Goal: Task Accomplishment & Management: Complete application form

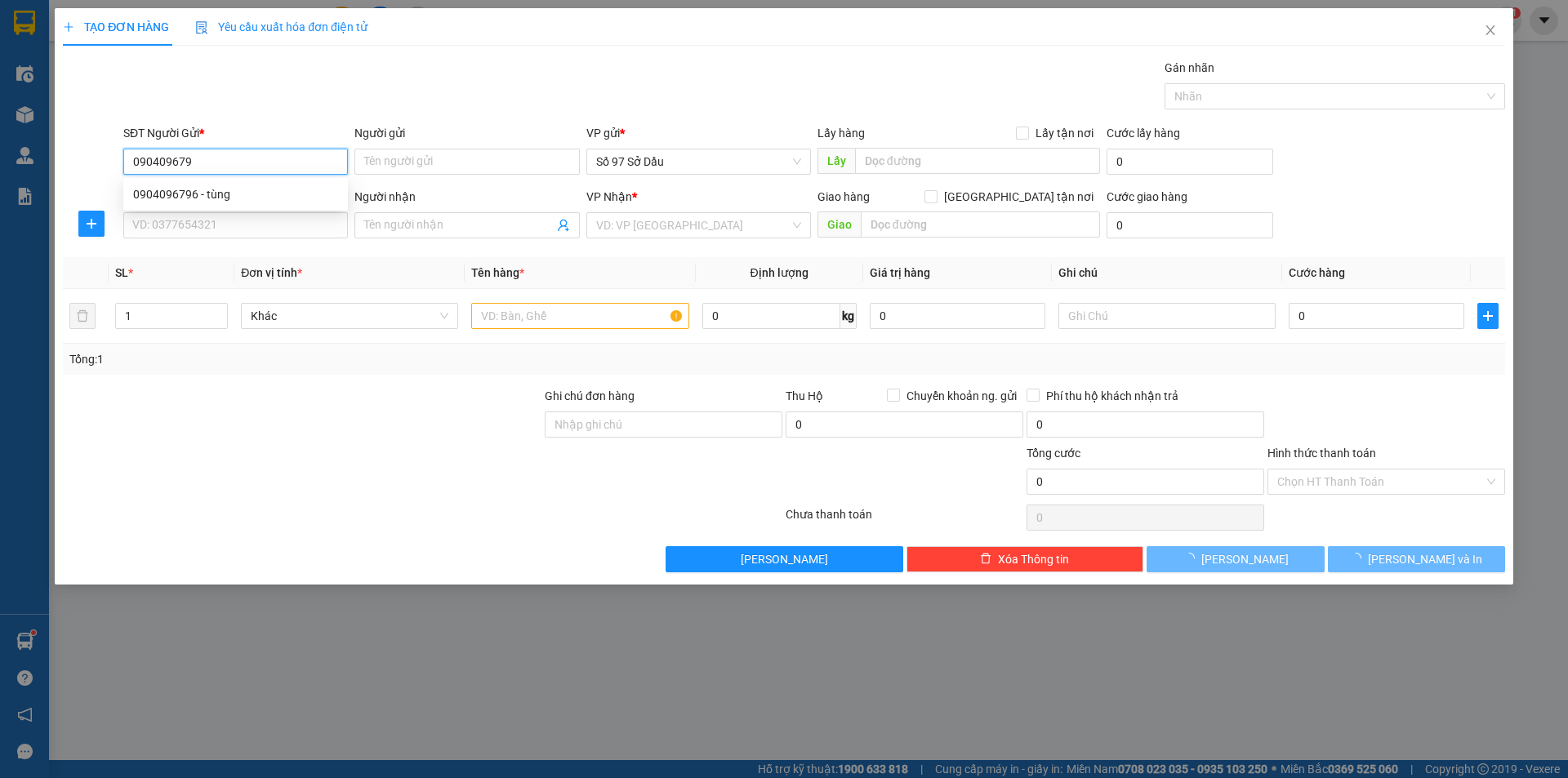
type input "0904096796"
click at [235, 190] on div "0904096796 - tùng" at bounding box center [236, 194] width 205 height 18
type input "tùng"
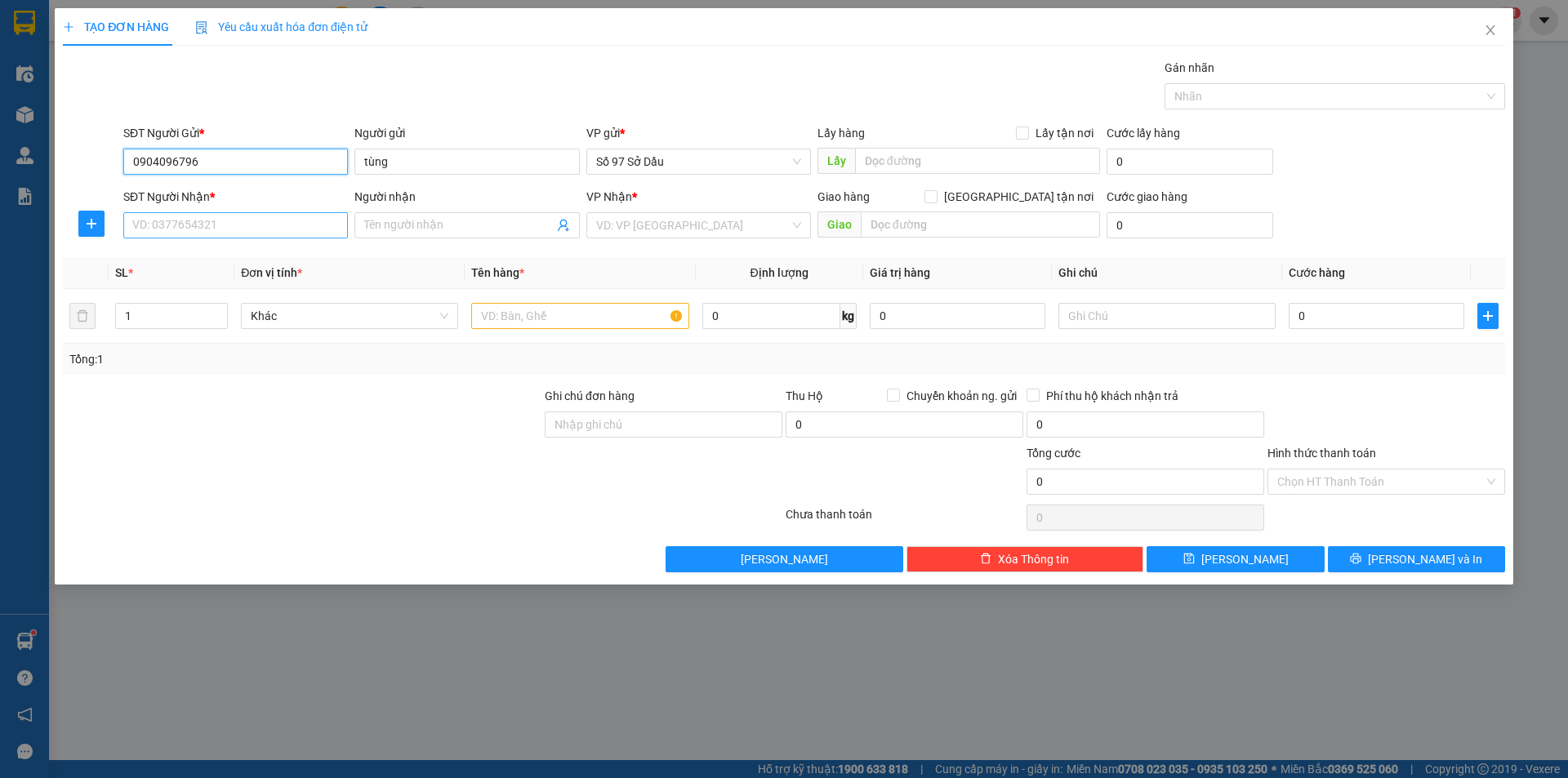
type input "0904096796"
click at [224, 216] on input "SĐT Người Nhận *" at bounding box center [236, 225] width 224 height 26
click at [227, 254] on div "0912016861 - vu" at bounding box center [236, 257] width 205 height 18
type input "0912016861"
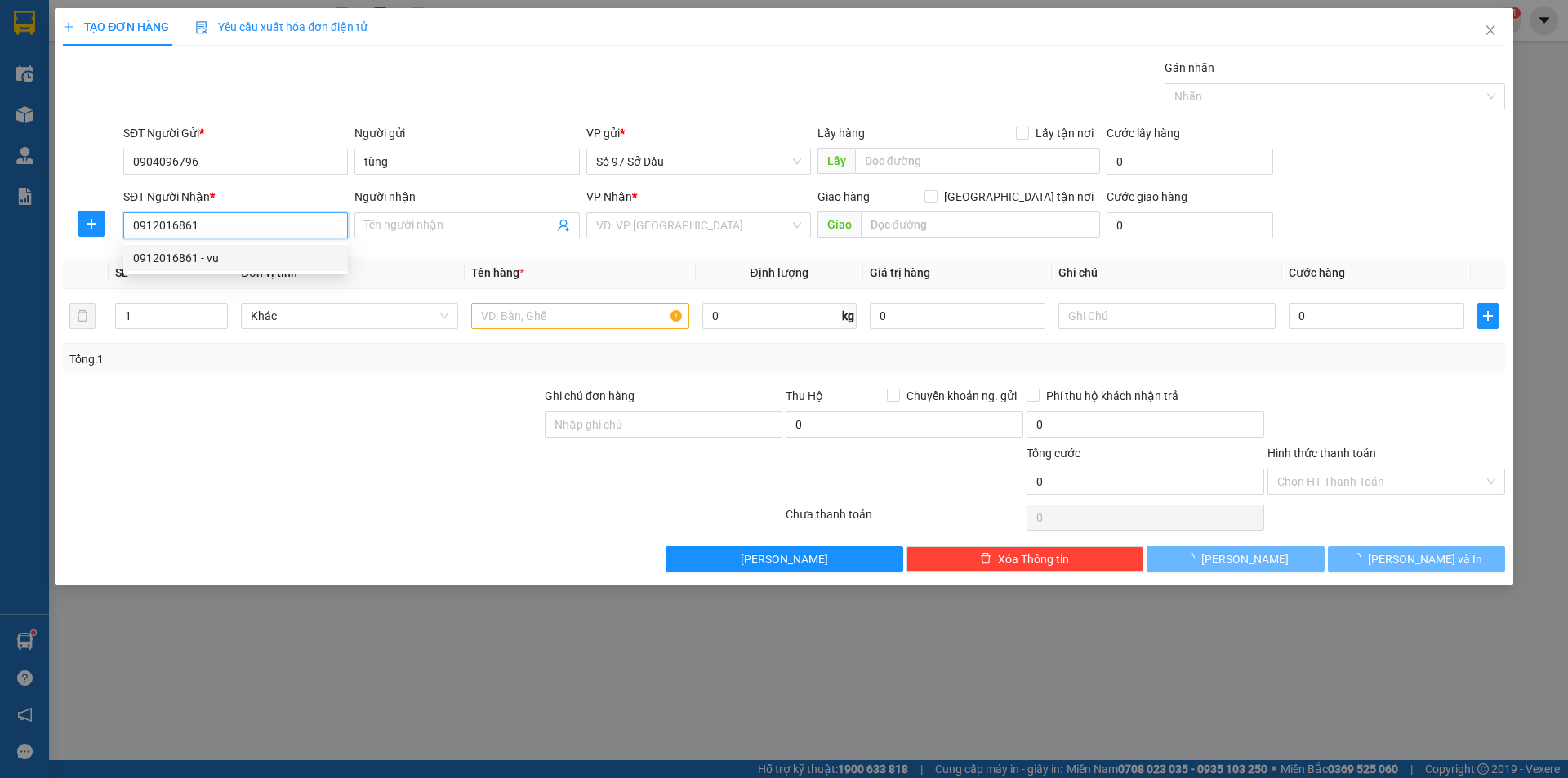
type input "vu"
checkbox input "true"
type input "283 P.[PERSON_NAME], [PERSON_NAME], [GEOGRAPHIC_DATA], [GEOGRAPHIC_DATA], [GEOG…"
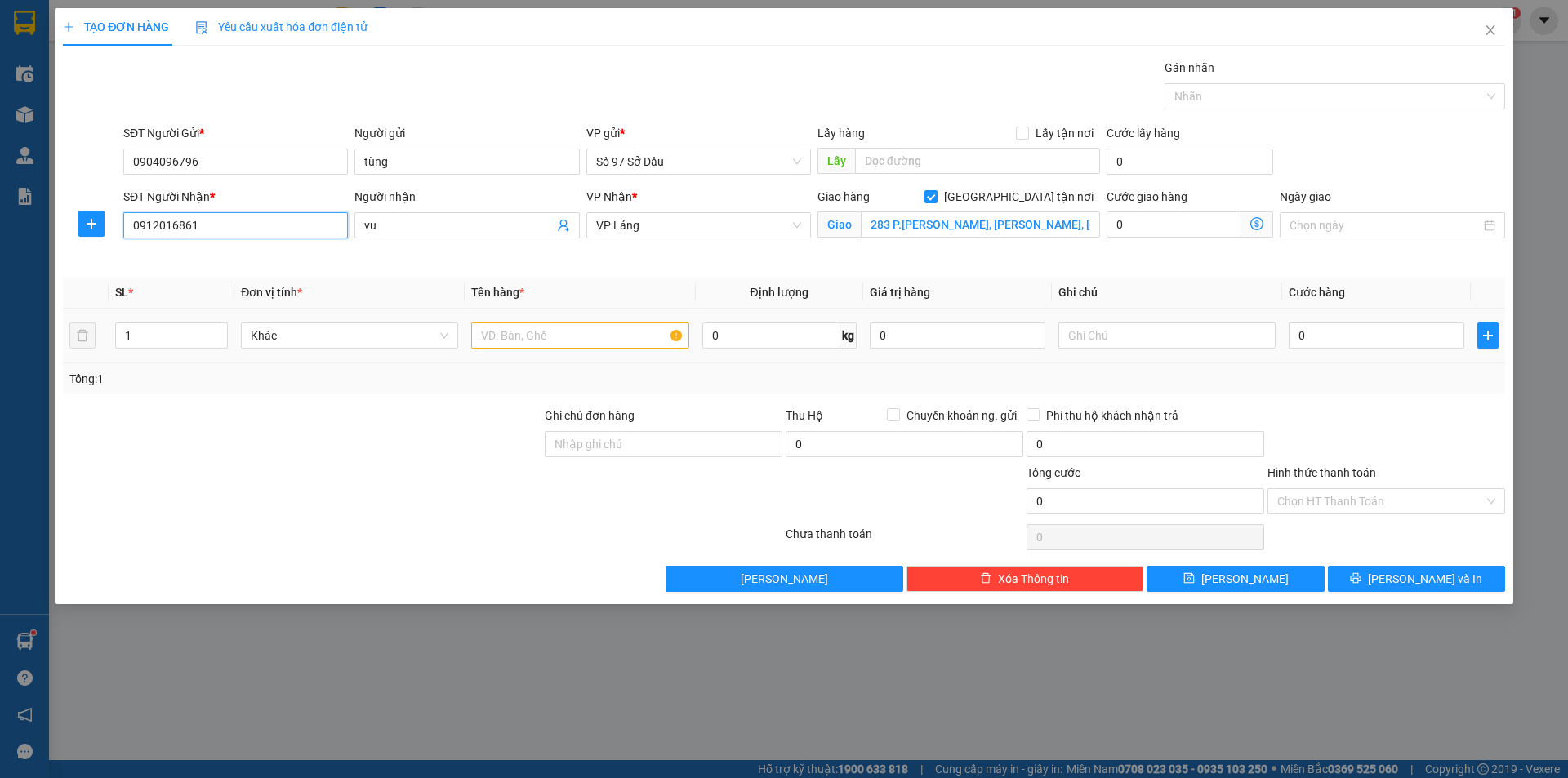
type input "0912016861"
click at [578, 332] on input "text" at bounding box center [580, 335] width 218 height 26
type input "bọc"
click at [1258, 224] on icon "dollar-circle" at bounding box center [1257, 224] width 13 height 13
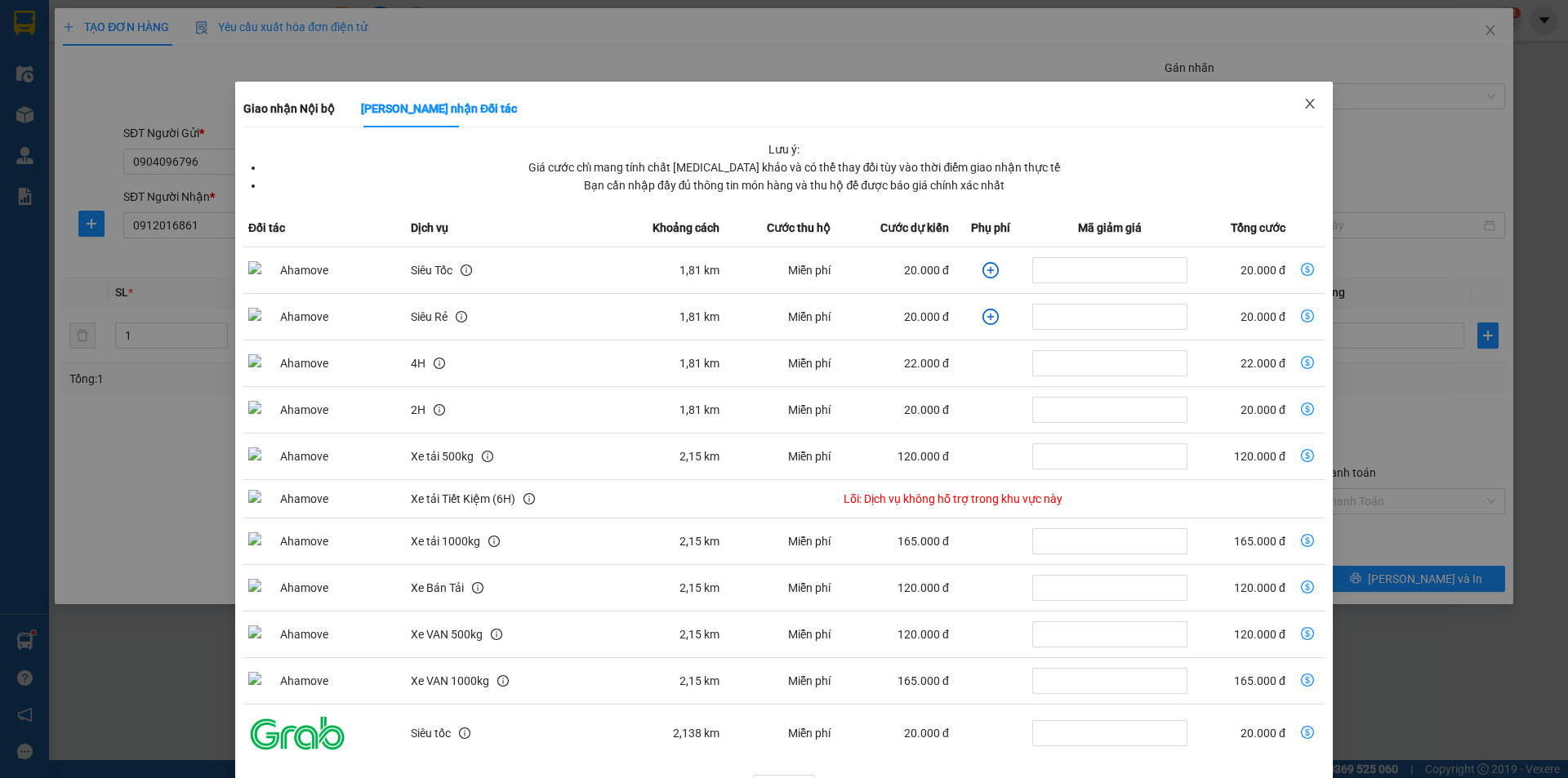
click at [1303, 105] on icon "close" at bounding box center [1310, 104] width 13 height 13
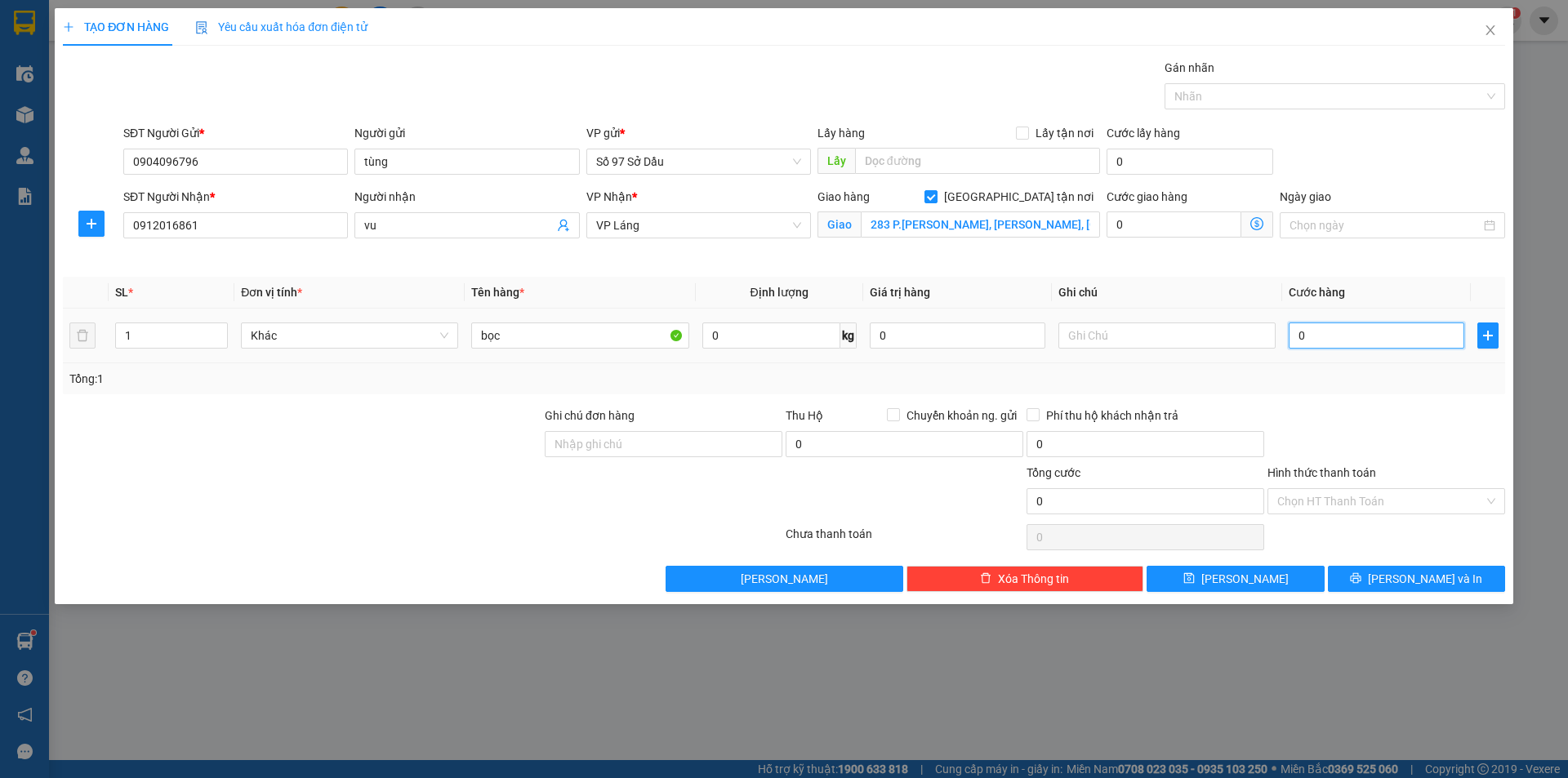
click at [1349, 341] on input "0" at bounding box center [1376, 335] width 175 height 26
type input "7"
type input "70"
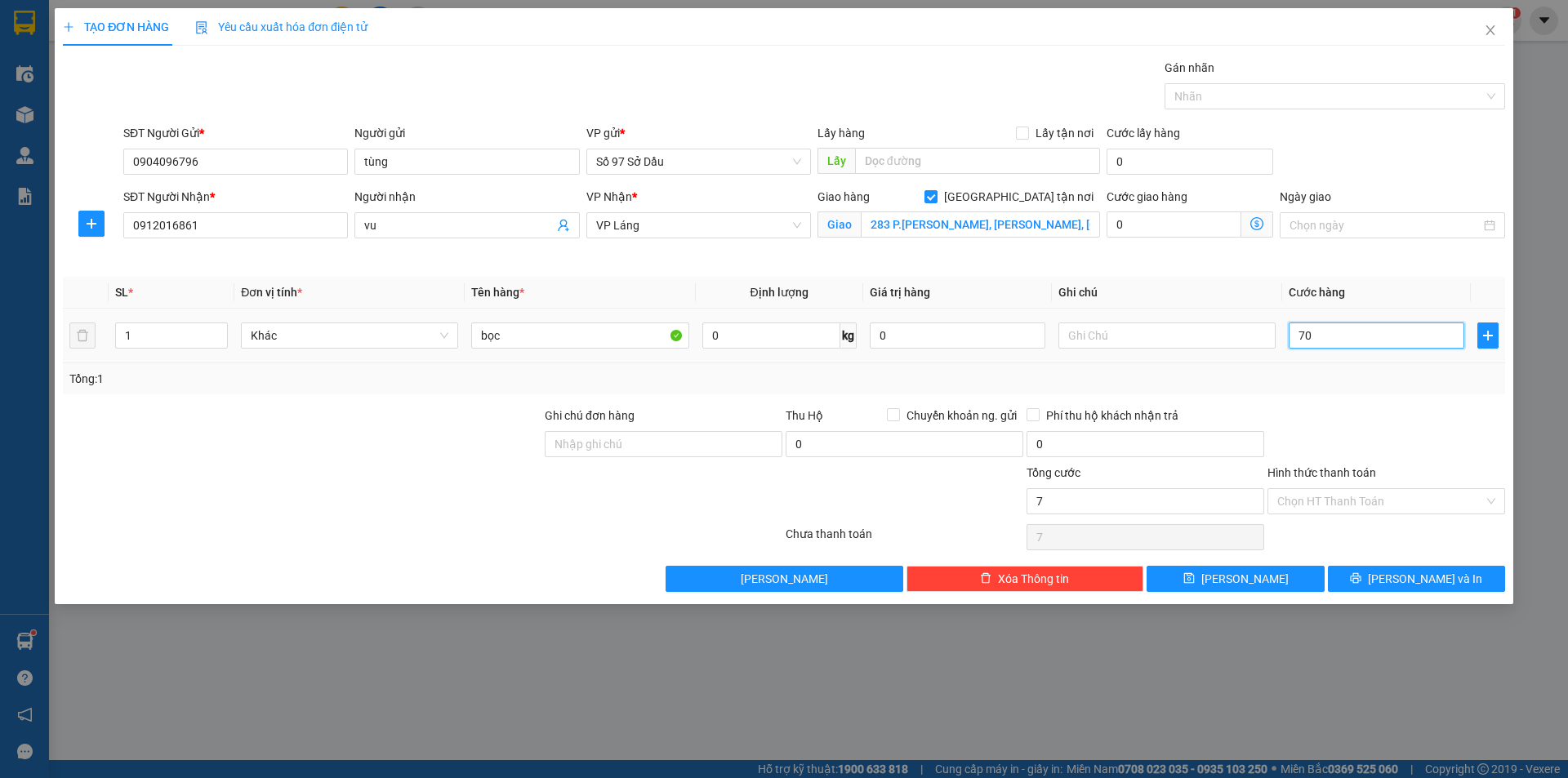
type input "70"
type input "700"
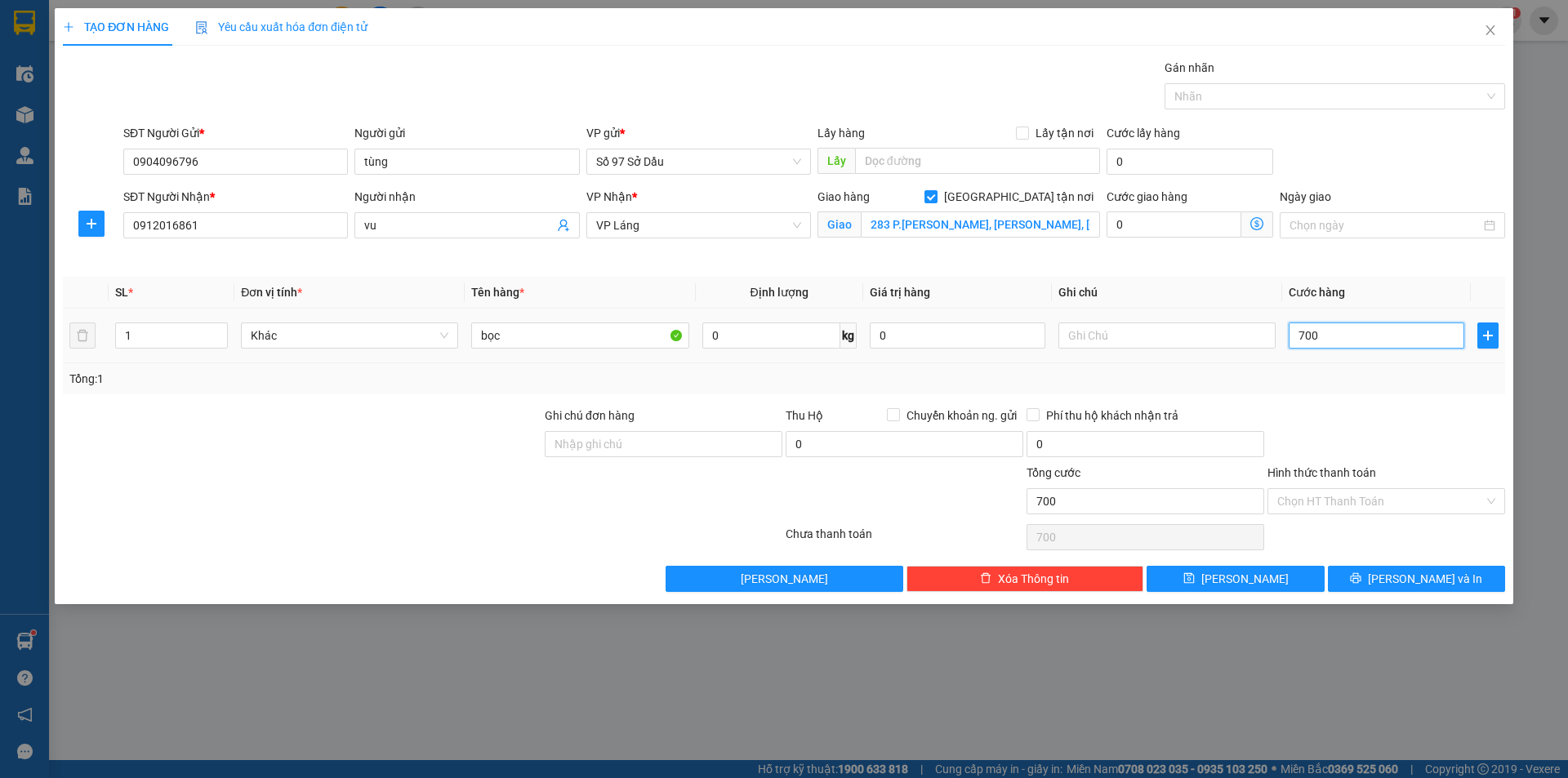
type input "7.000"
type input "70.000"
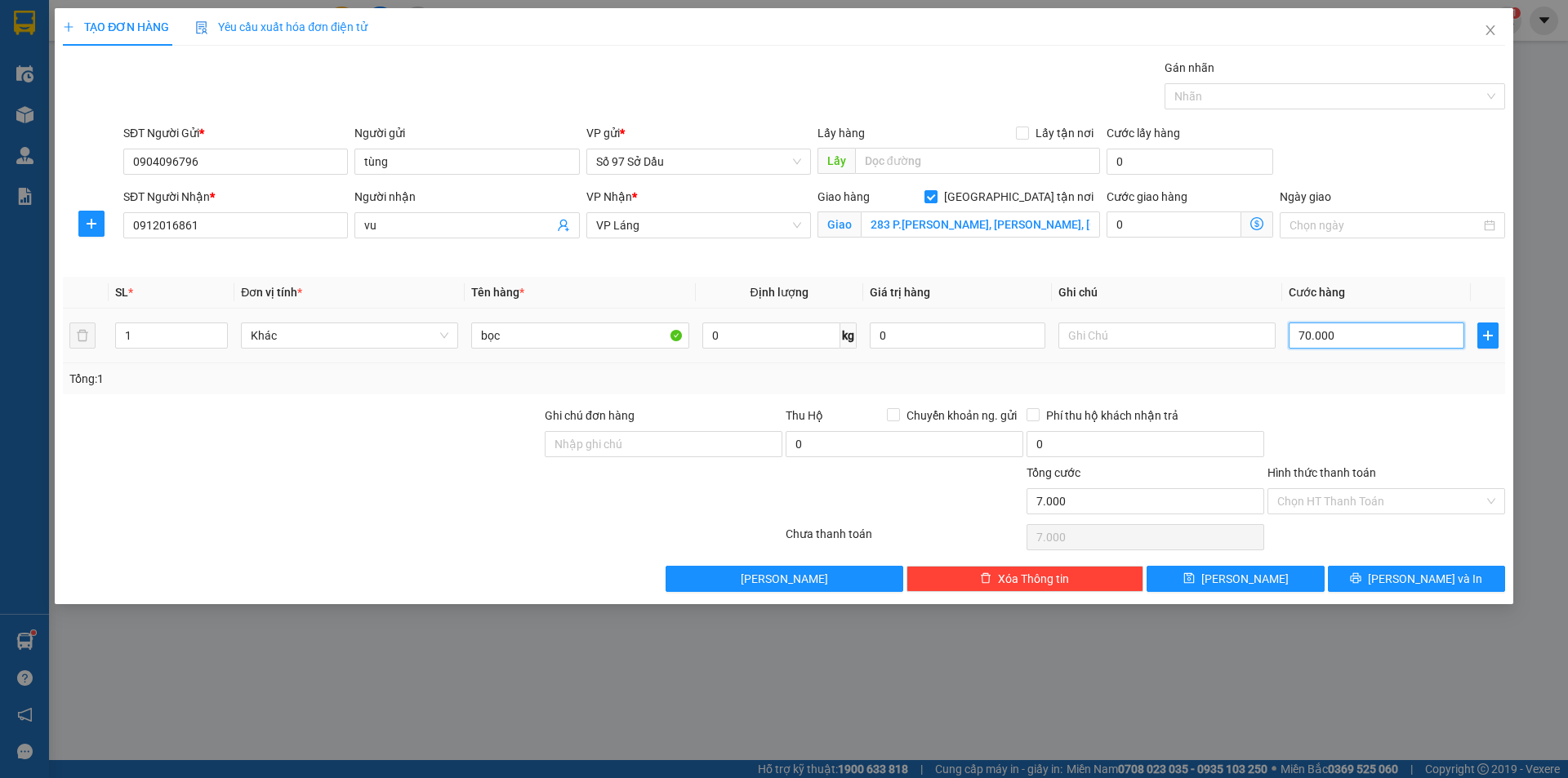
type input "70.000"
click at [1377, 578] on button "[PERSON_NAME] và In" at bounding box center [1416, 579] width 177 height 26
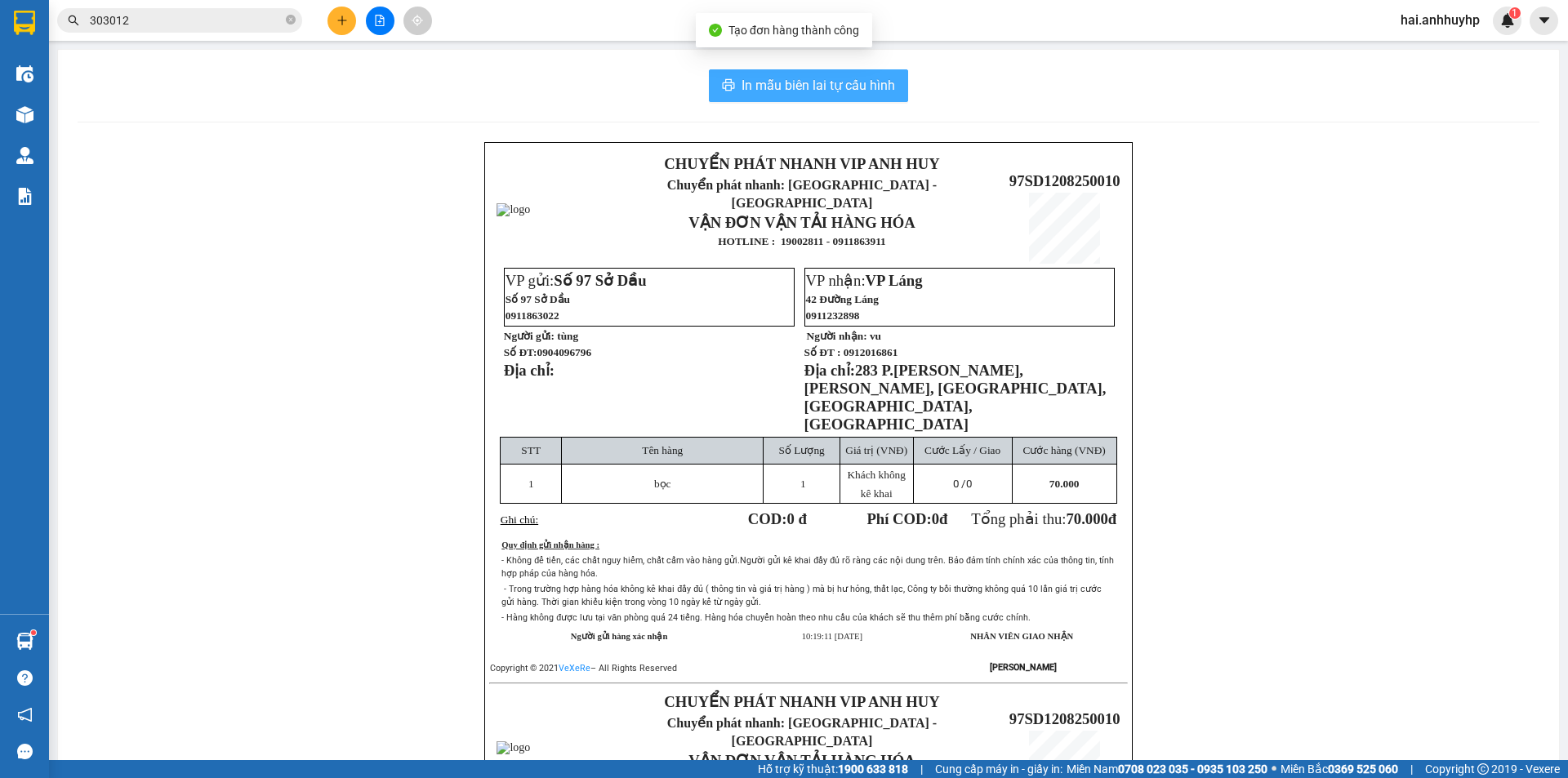
click at [787, 77] on span "In mẫu biên lai tự cấu hình" at bounding box center [818, 86] width 154 height 21
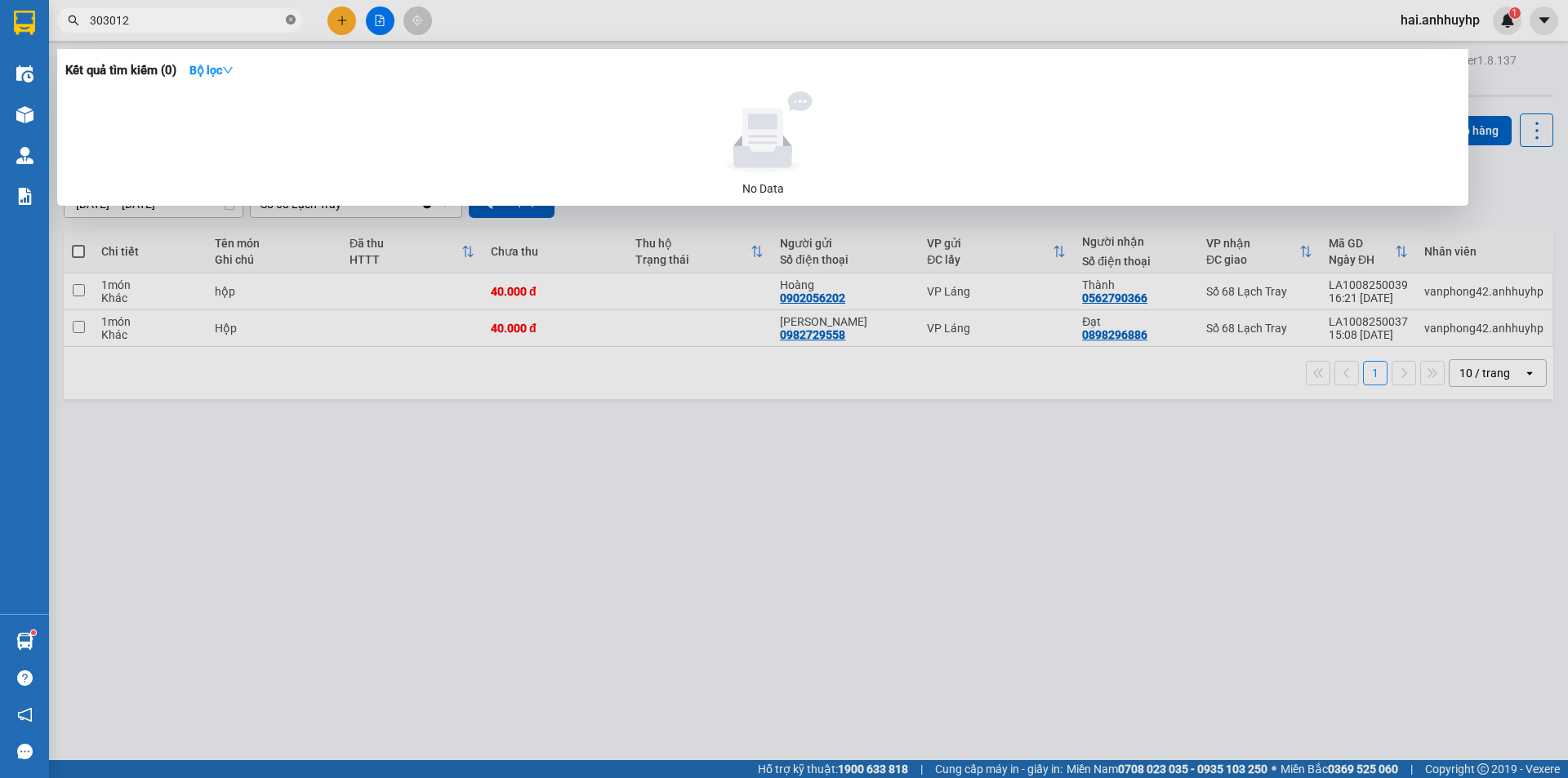
click at [286, 23] on icon "close-circle" at bounding box center [290, 20] width 9 height 9
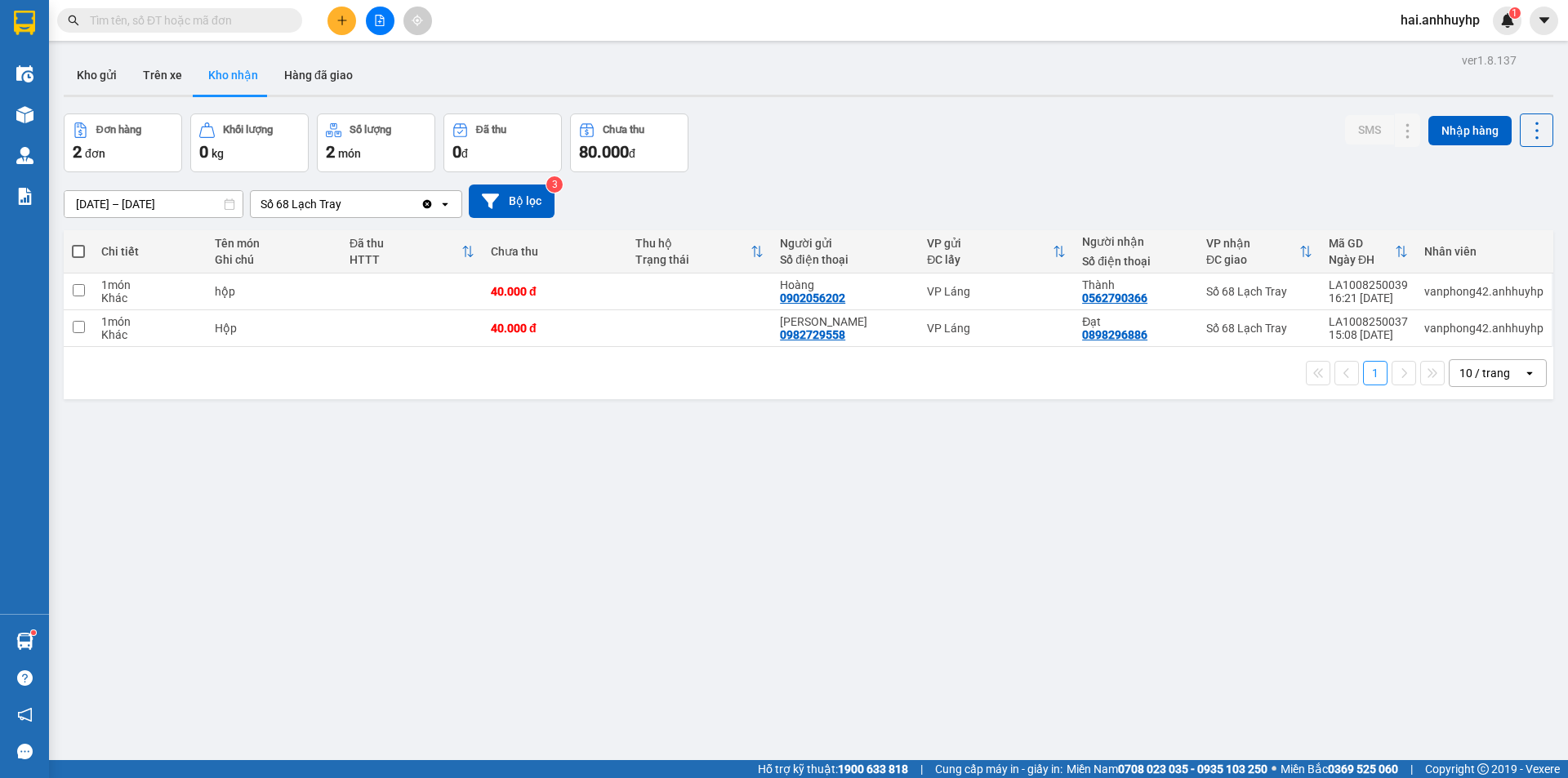
paste input "367289"
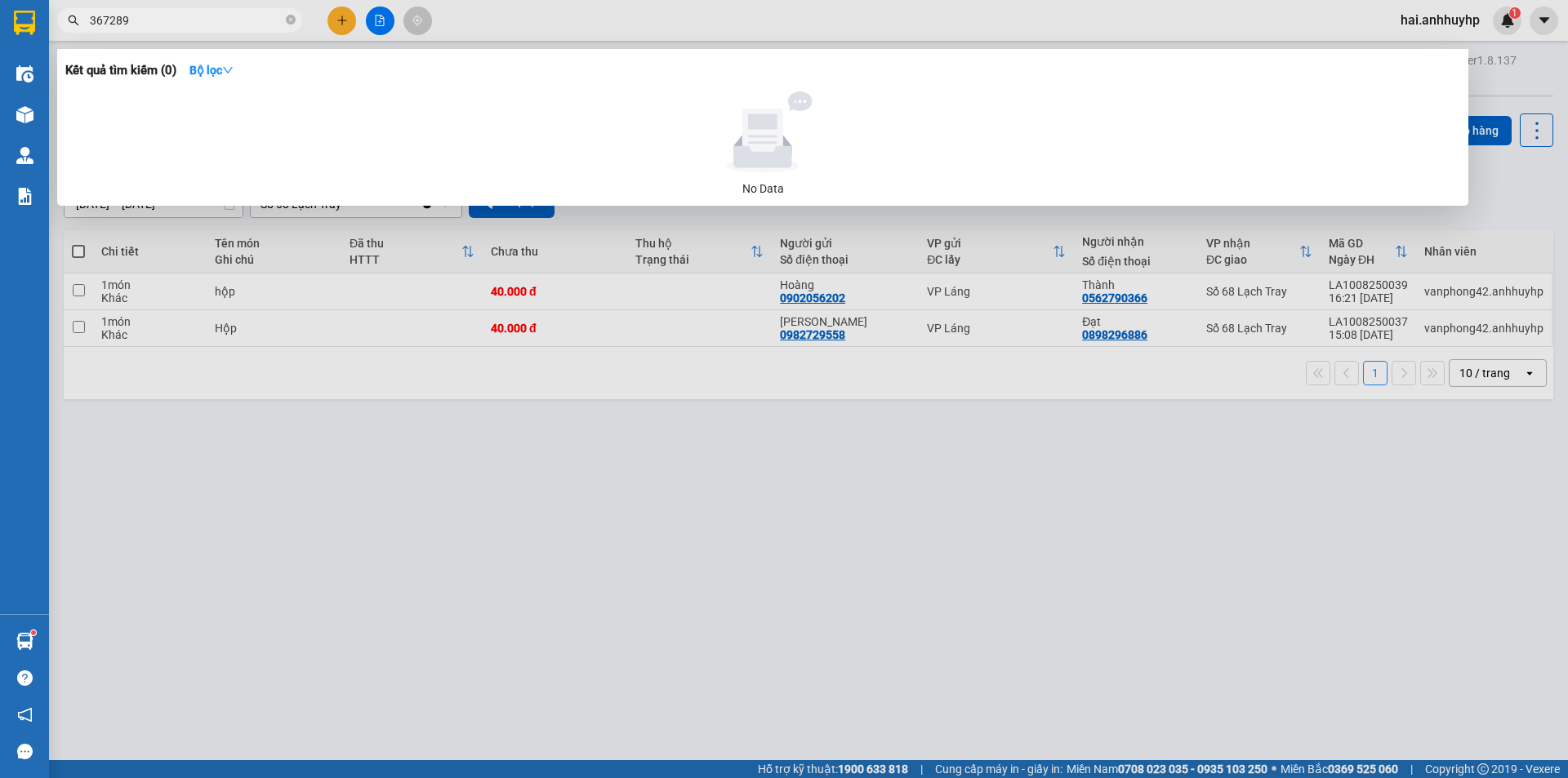
type input "367289"
click at [784, 672] on div at bounding box center [784, 389] width 1568 height 778
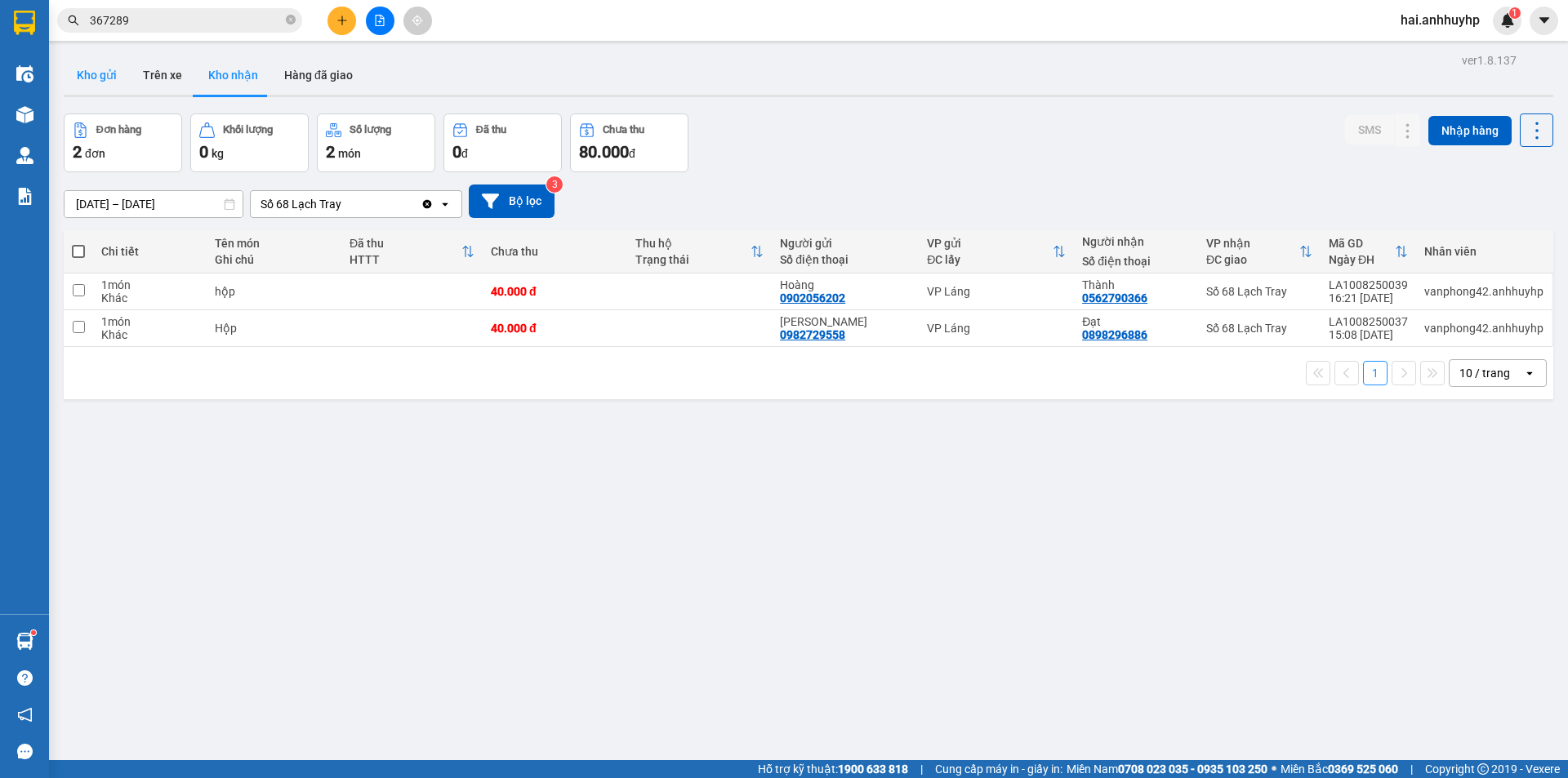
click at [77, 76] on button "Kho gửi" at bounding box center [97, 75] width 66 height 40
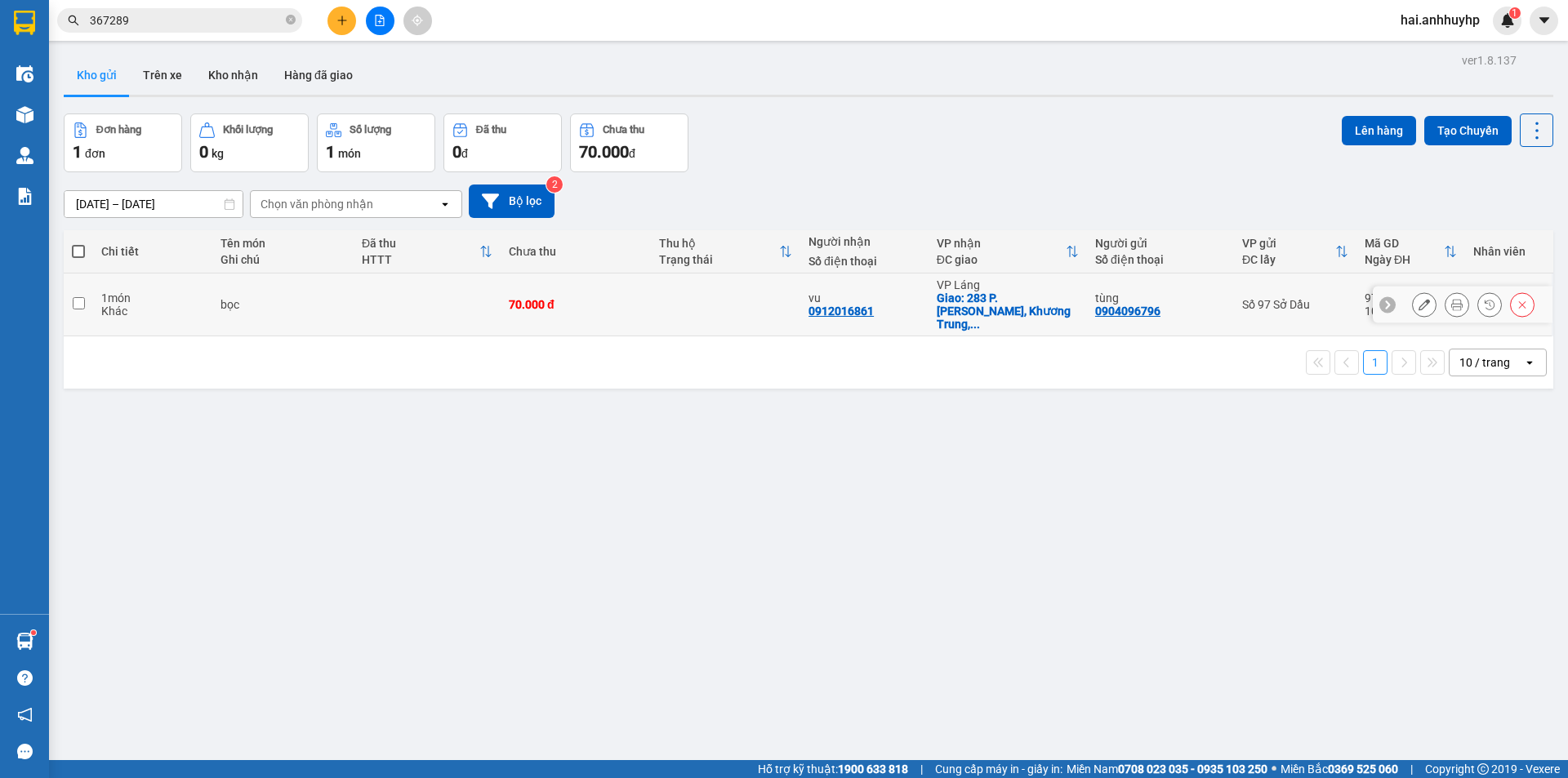
click at [76, 297] on input "checkbox" at bounding box center [78, 302] width 12 height 12
checkbox input "true"
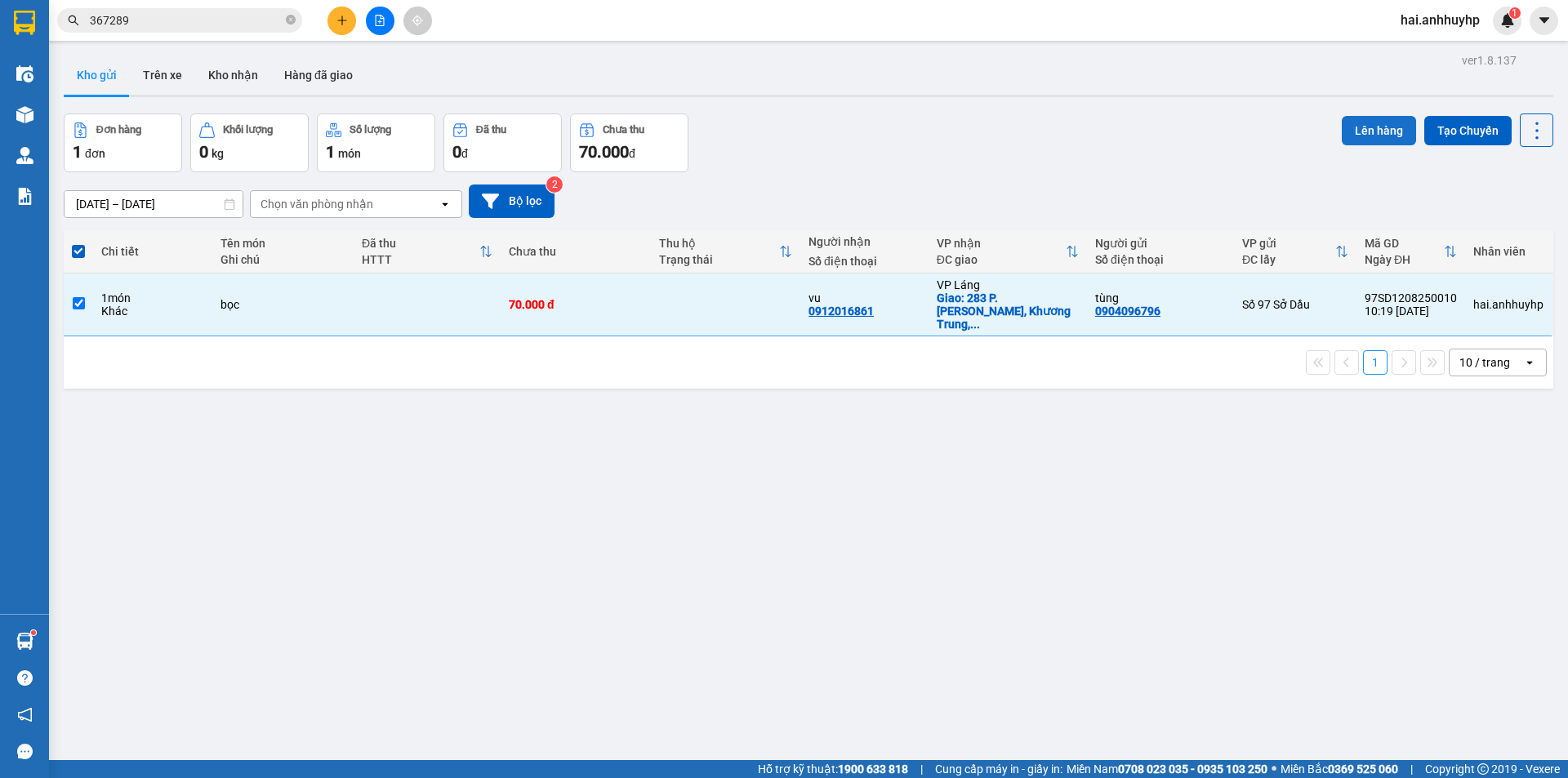
click at [1362, 126] on button "Lên hàng" at bounding box center [1379, 130] width 74 height 29
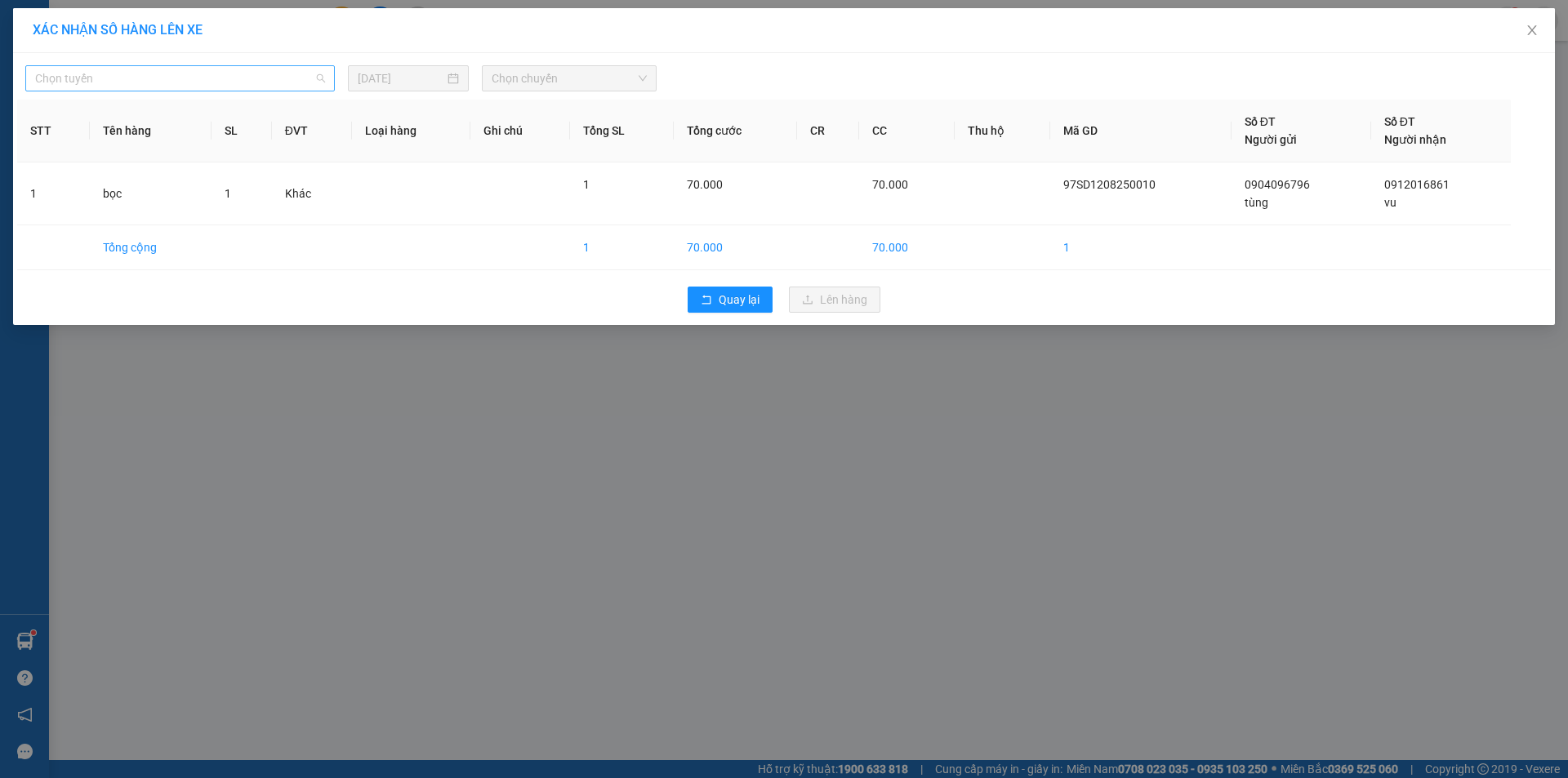
click at [127, 73] on span "Chọn tuyến" at bounding box center [180, 78] width 290 height 24
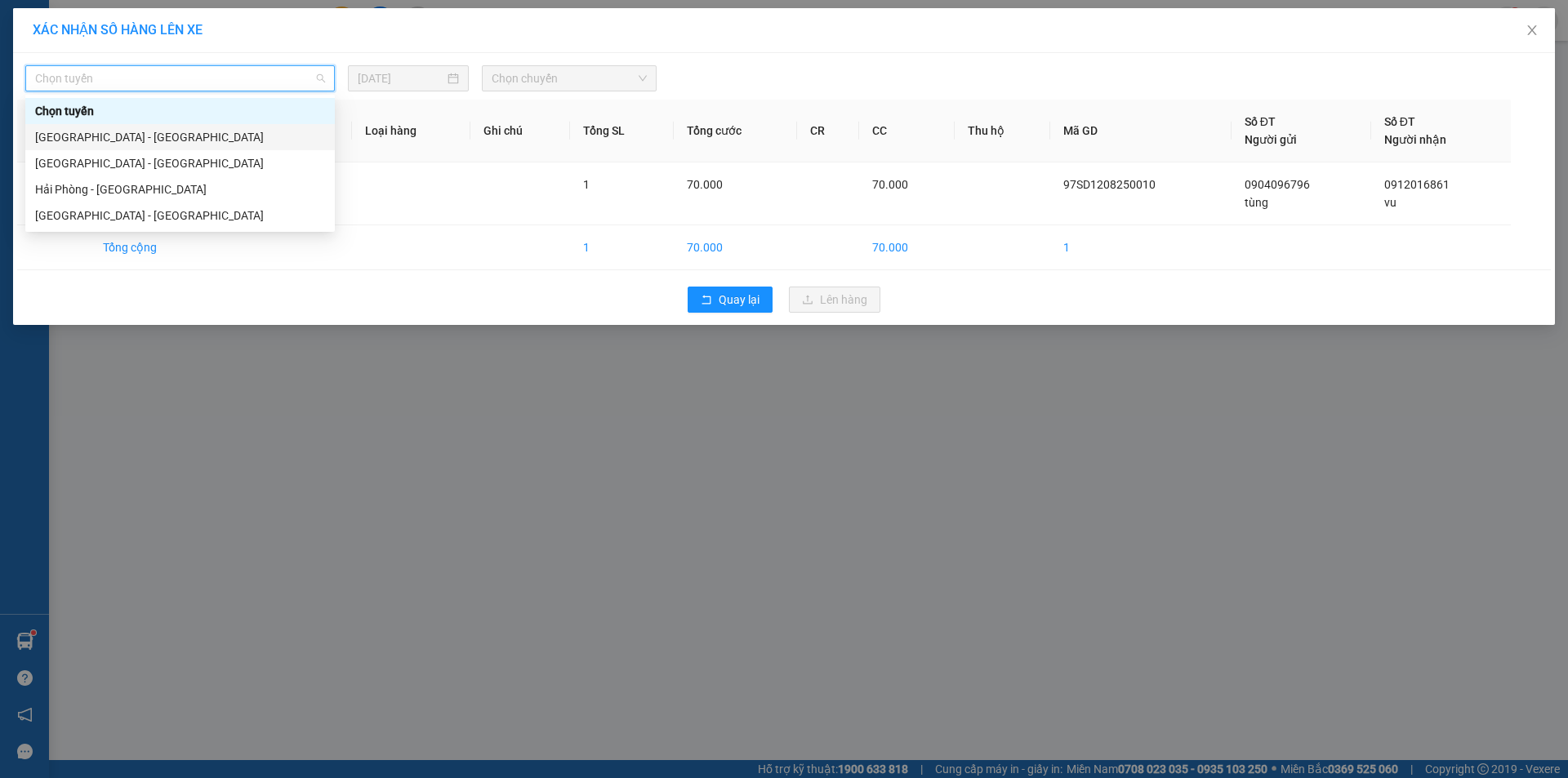
click at [95, 133] on div "[GEOGRAPHIC_DATA] - [GEOGRAPHIC_DATA]" at bounding box center [180, 137] width 290 height 18
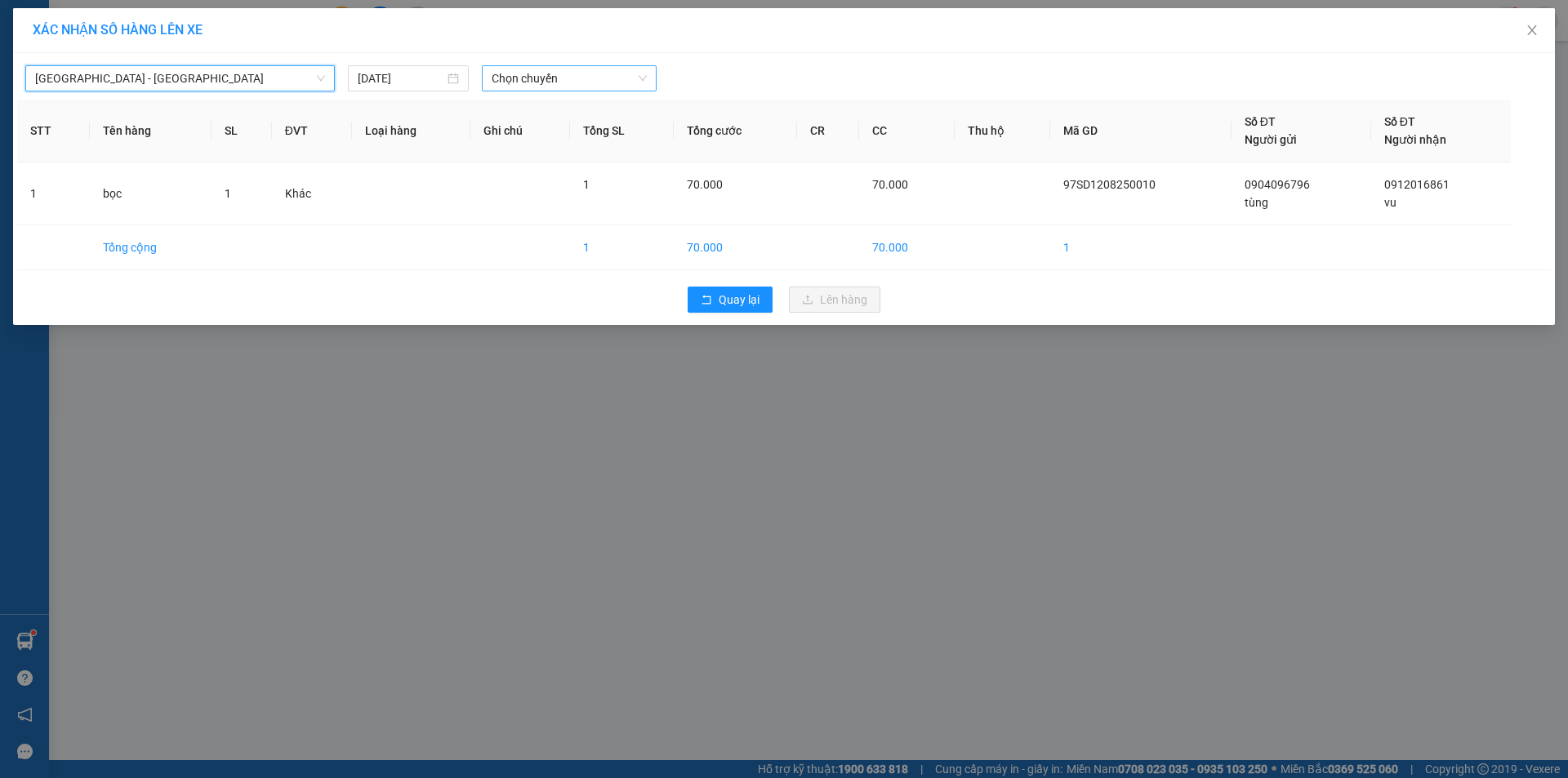
click at [545, 89] on span "Chọn chuyến" at bounding box center [569, 78] width 155 height 24
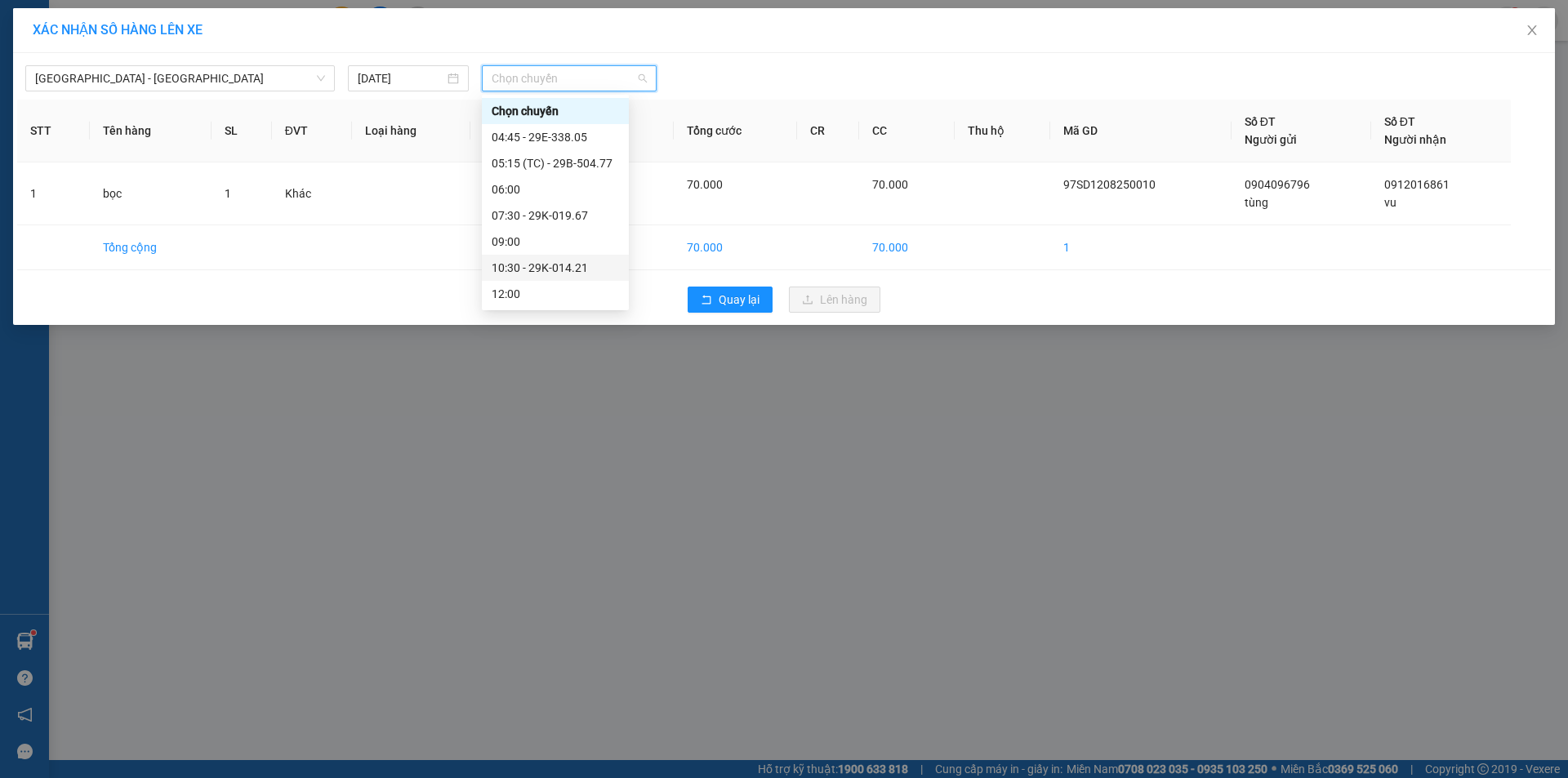
click at [554, 258] on div "10:30 - 29K-014.21" at bounding box center [555, 267] width 147 height 26
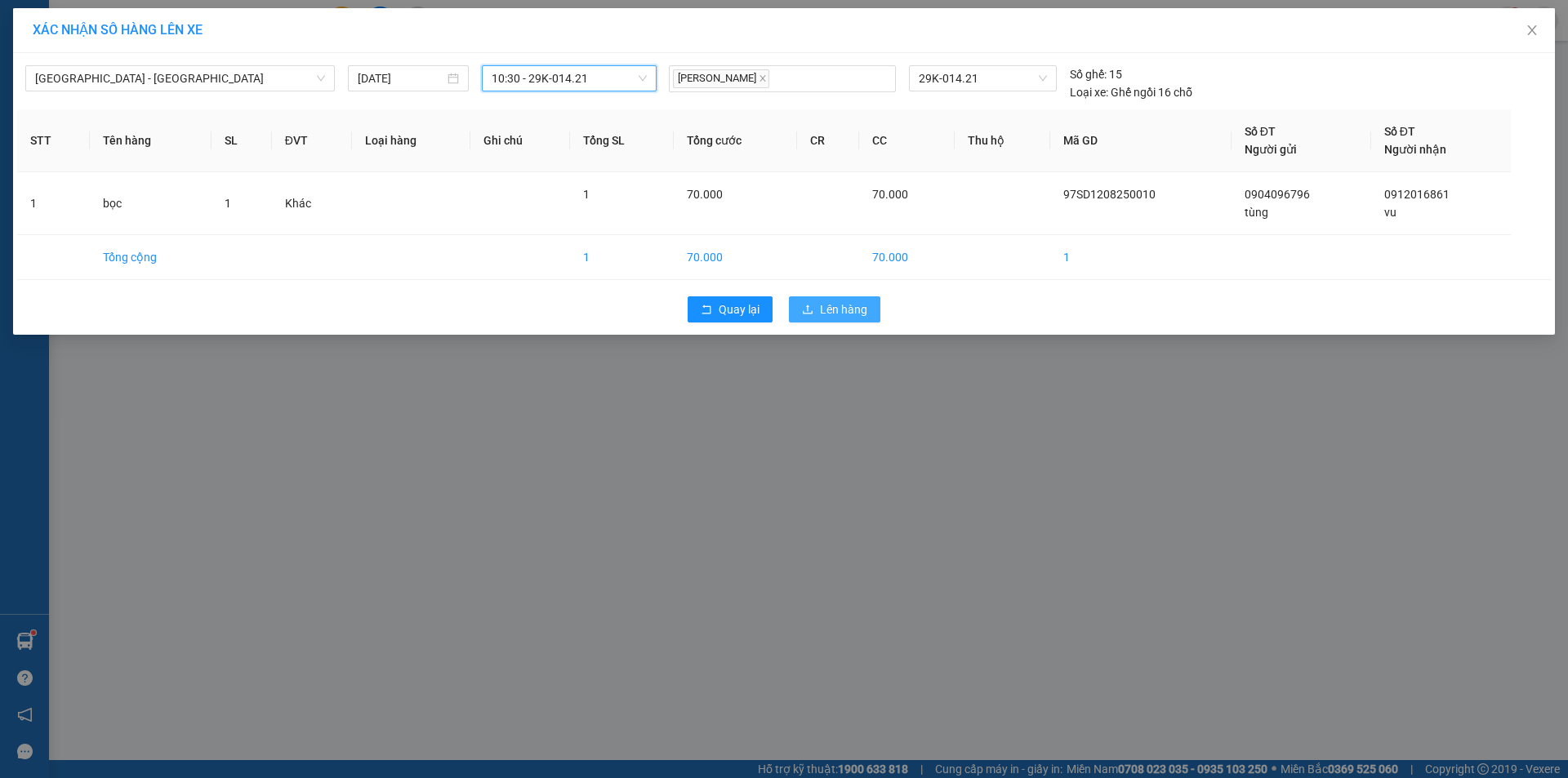
click at [878, 310] on button "Lên hàng" at bounding box center [834, 310] width 91 height 26
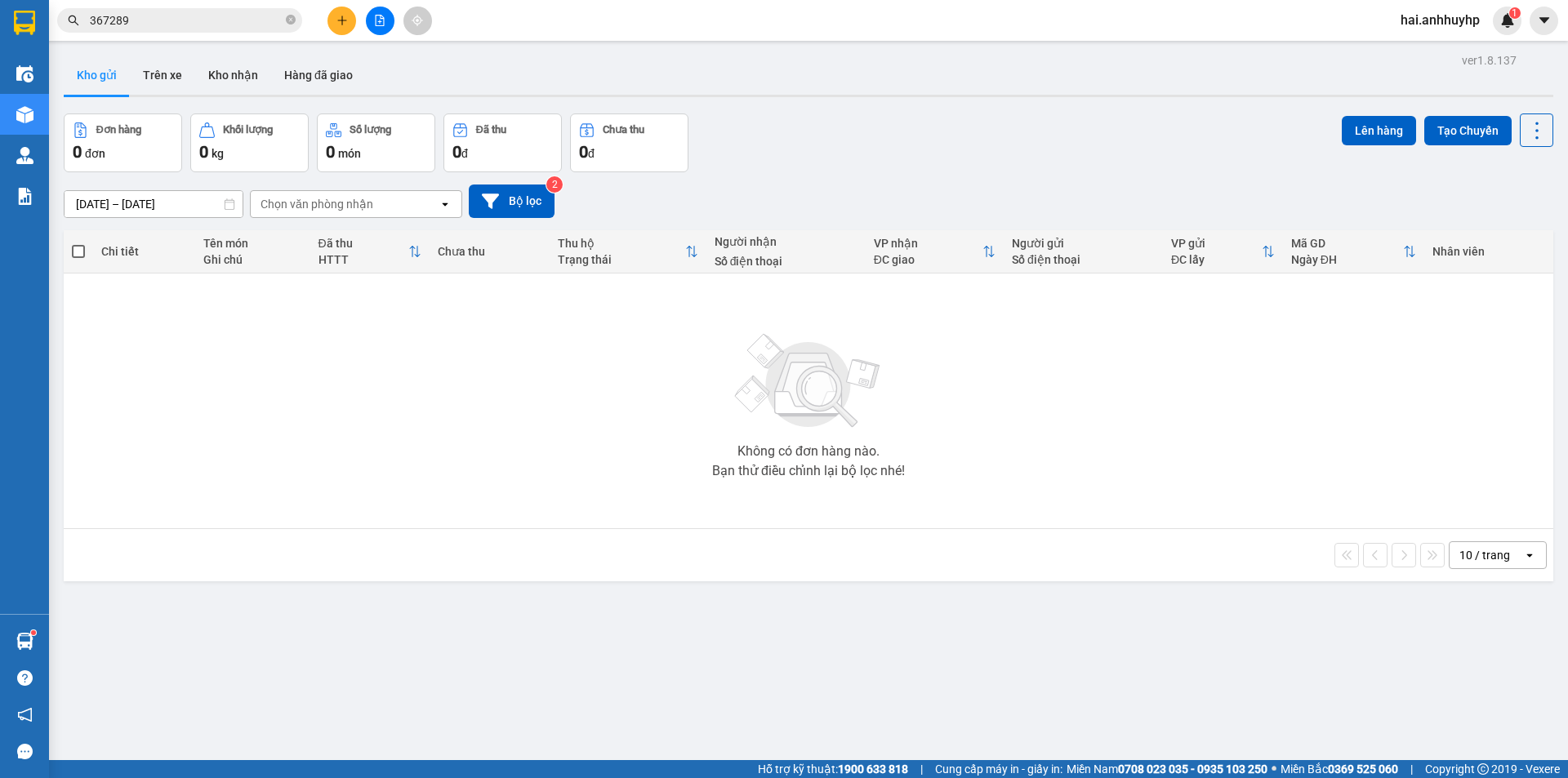
click at [343, 18] on icon "plus" at bounding box center [342, 21] width 11 height 11
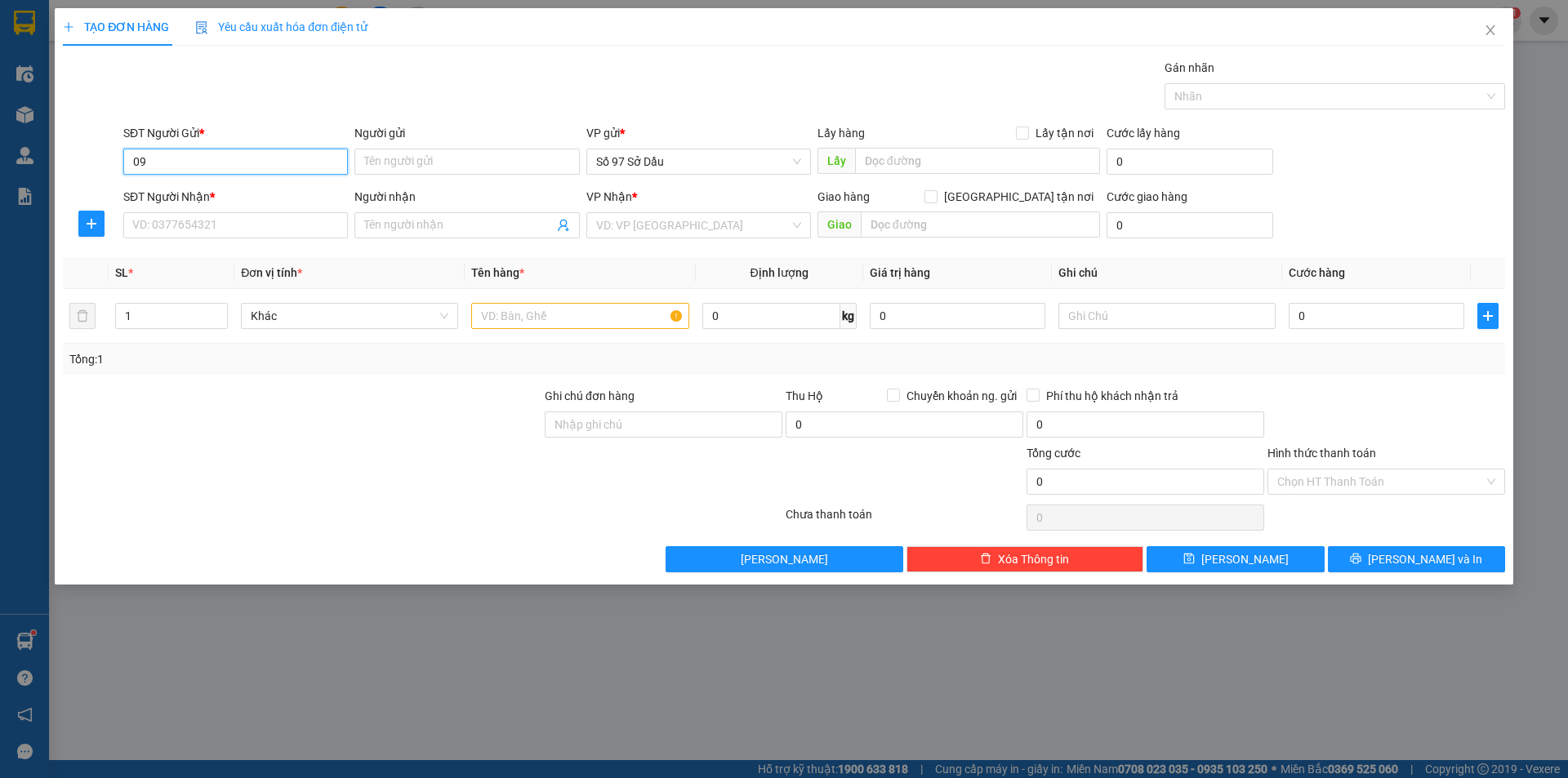
type input "0"
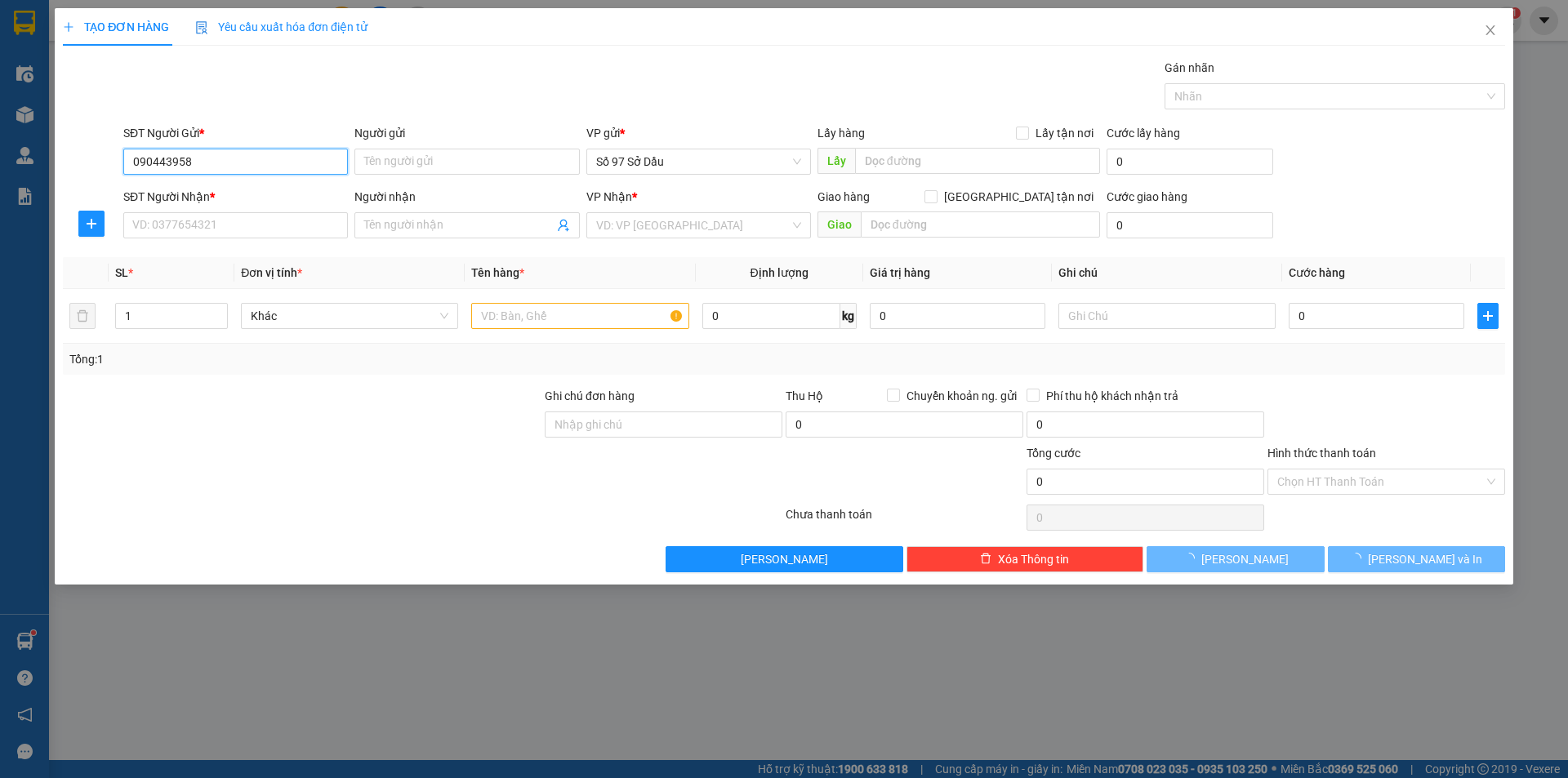
type input "0904439589"
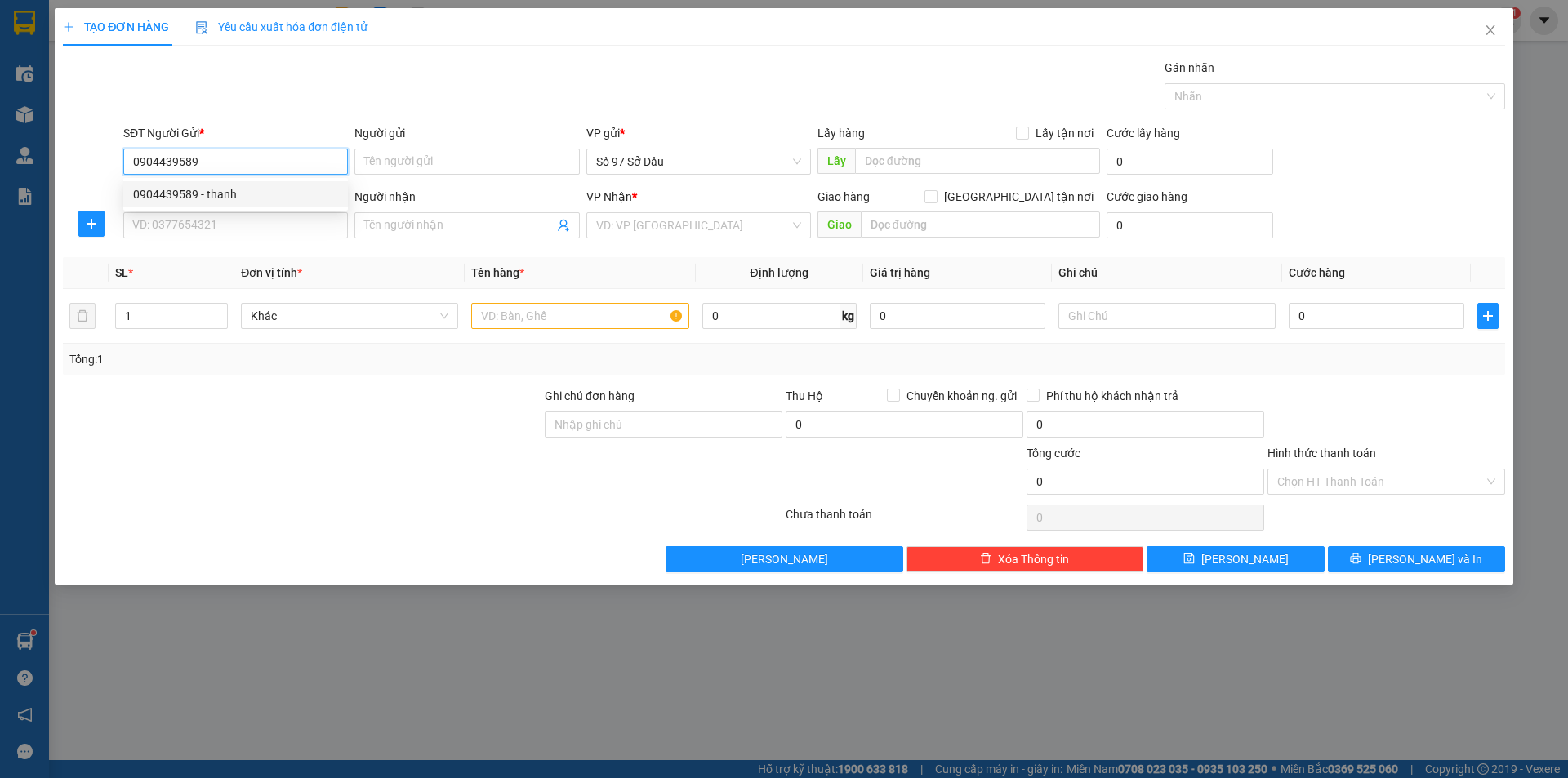
click at [277, 193] on div "0904439589 - thanh" at bounding box center [236, 194] width 205 height 18
type input "thanh"
type input "0904439589"
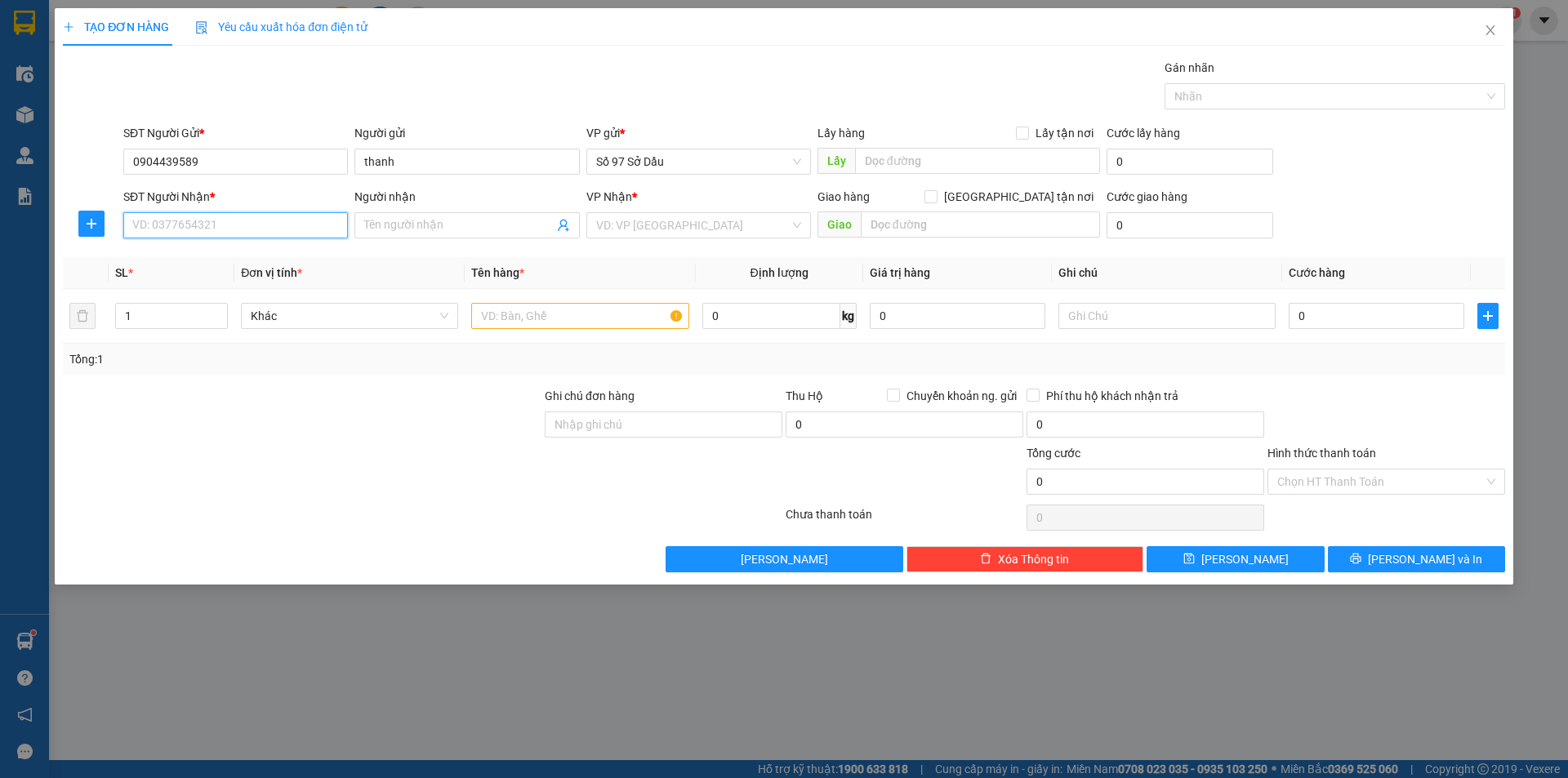
click at [223, 225] on input "SĐT Người Nhận *" at bounding box center [236, 225] width 224 height 26
type input "0855335088"
click at [404, 227] on input "Người nhận" at bounding box center [459, 225] width 188 height 18
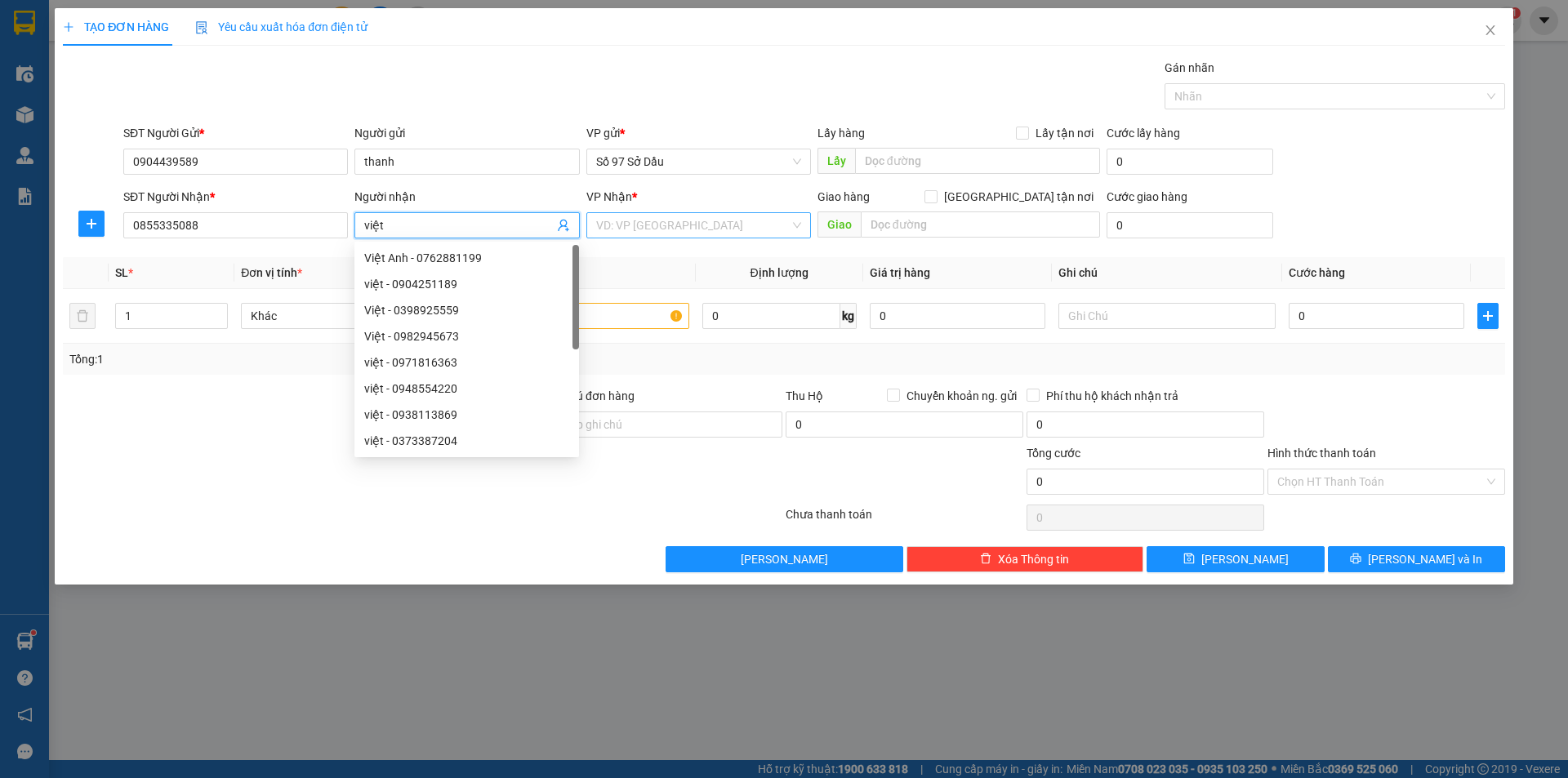
type input "việt"
click at [685, 223] on input "search" at bounding box center [693, 225] width 193 height 24
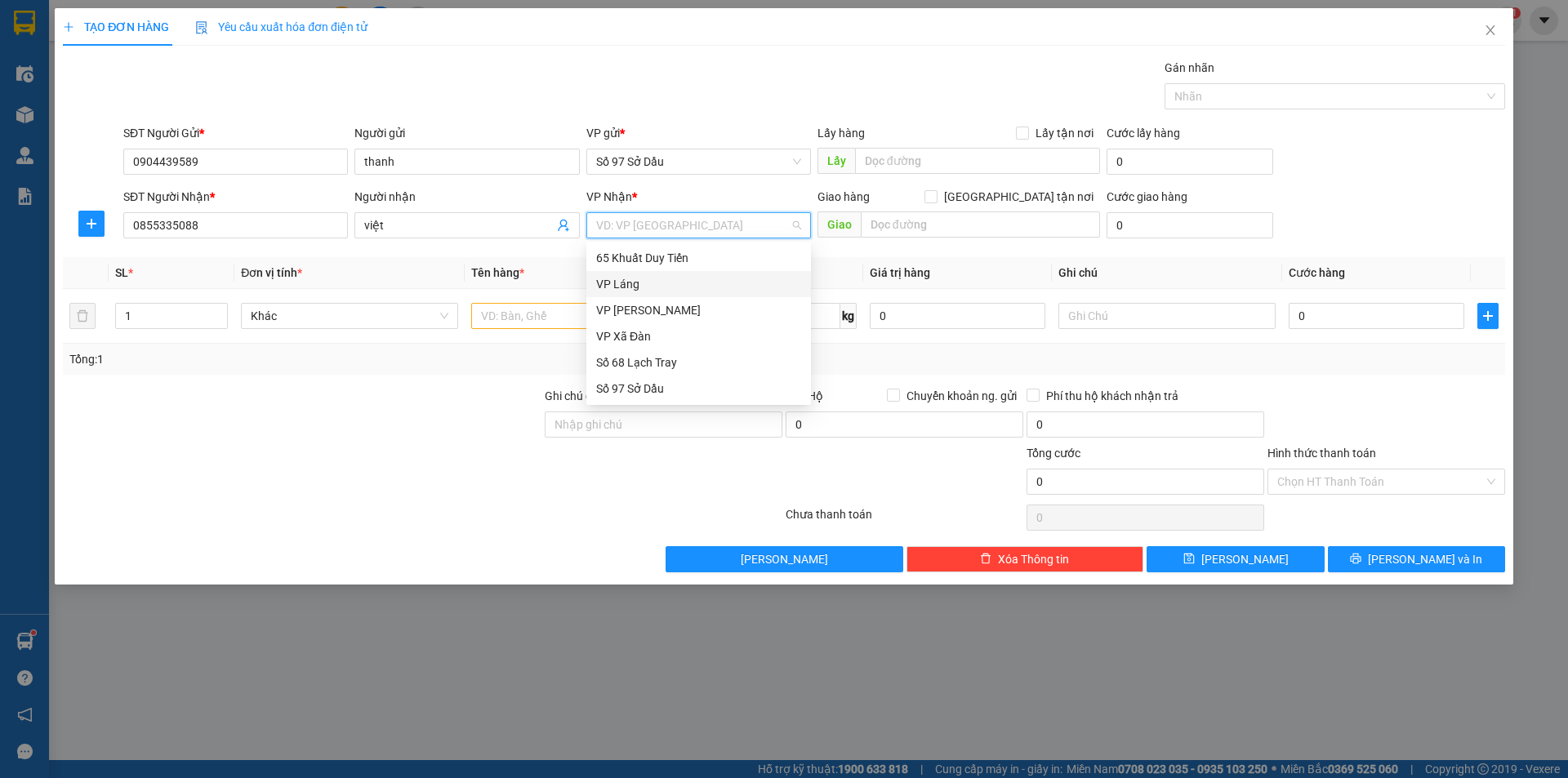
drag, startPoint x: 662, startPoint y: 282, endPoint x: 558, endPoint y: 301, distance: 105.7
click at [662, 282] on div "VP Láng" at bounding box center [699, 284] width 205 height 18
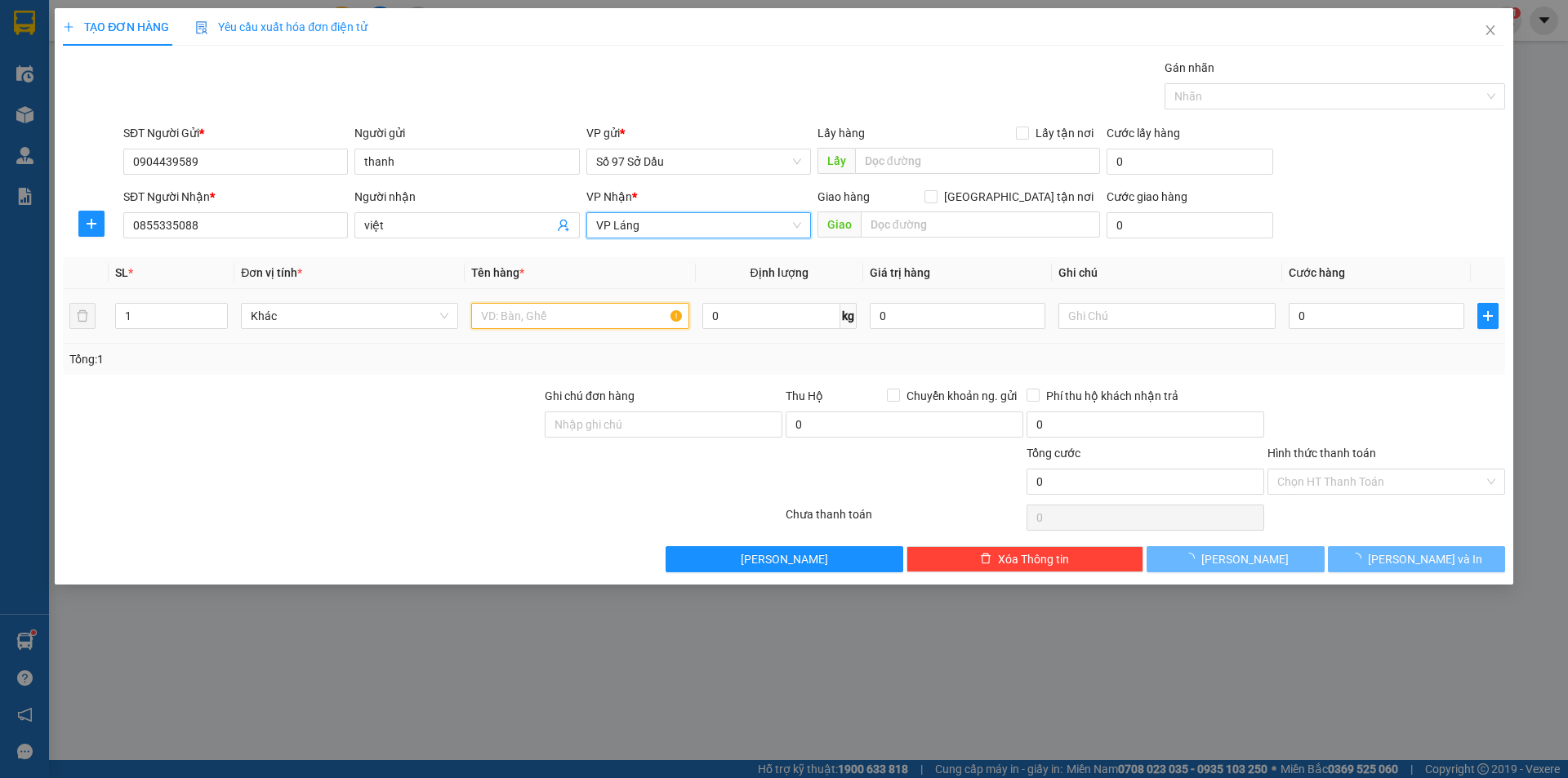
click at [545, 316] on input "text" at bounding box center [580, 316] width 218 height 26
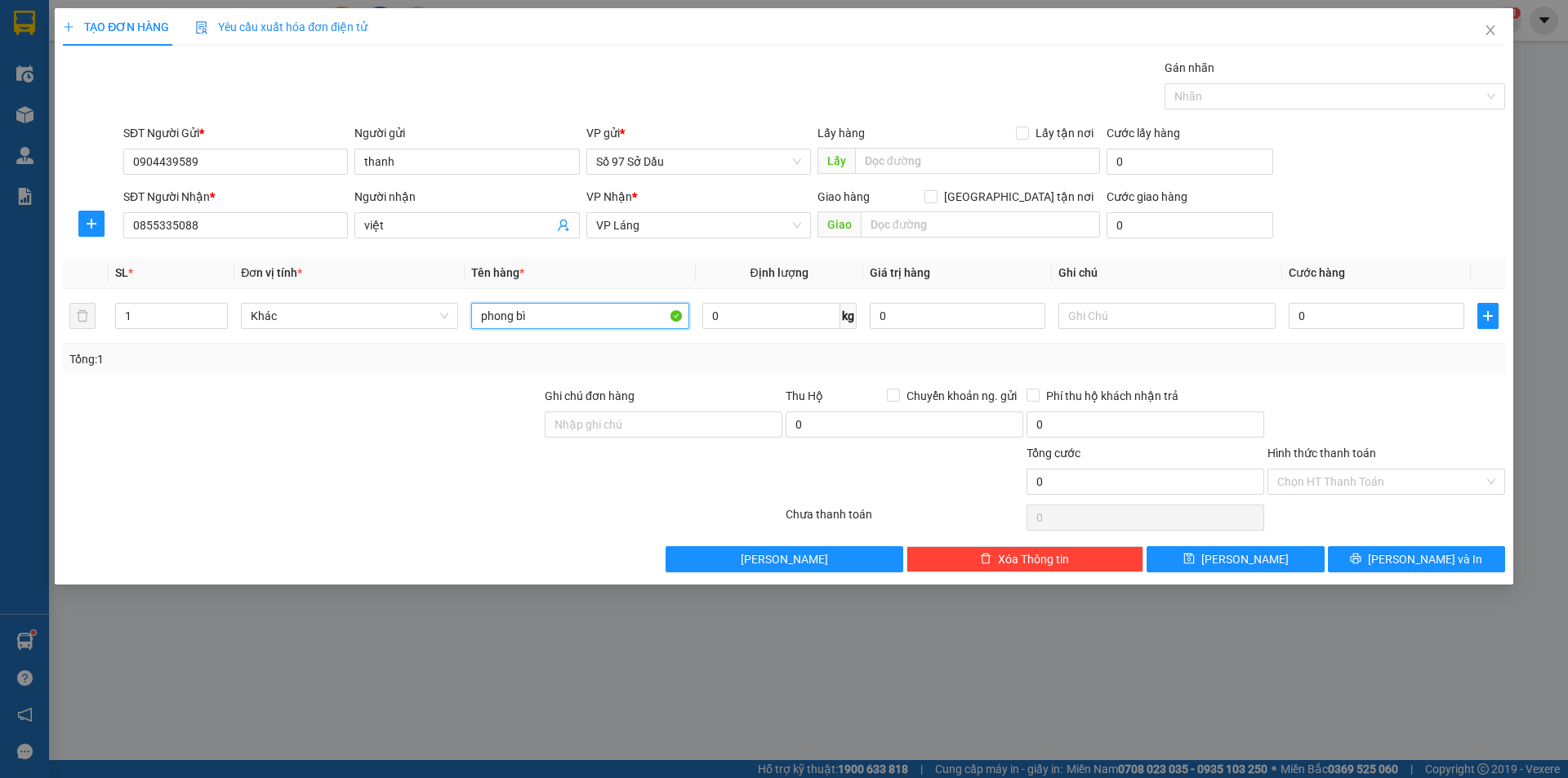
type input "phong bì"
click at [922, 219] on input "text" at bounding box center [980, 224] width 239 height 26
paste input "S2.01 [GEOGRAPHIC_DATA], [GEOGRAPHIC_DATA], khu vực, [GEOGRAPHIC_DATA], [GEOGRA…"
type input "S2.01 [GEOGRAPHIC_DATA], [GEOGRAPHIC_DATA], khu vực, [GEOGRAPHIC_DATA], [GEOGRA…"
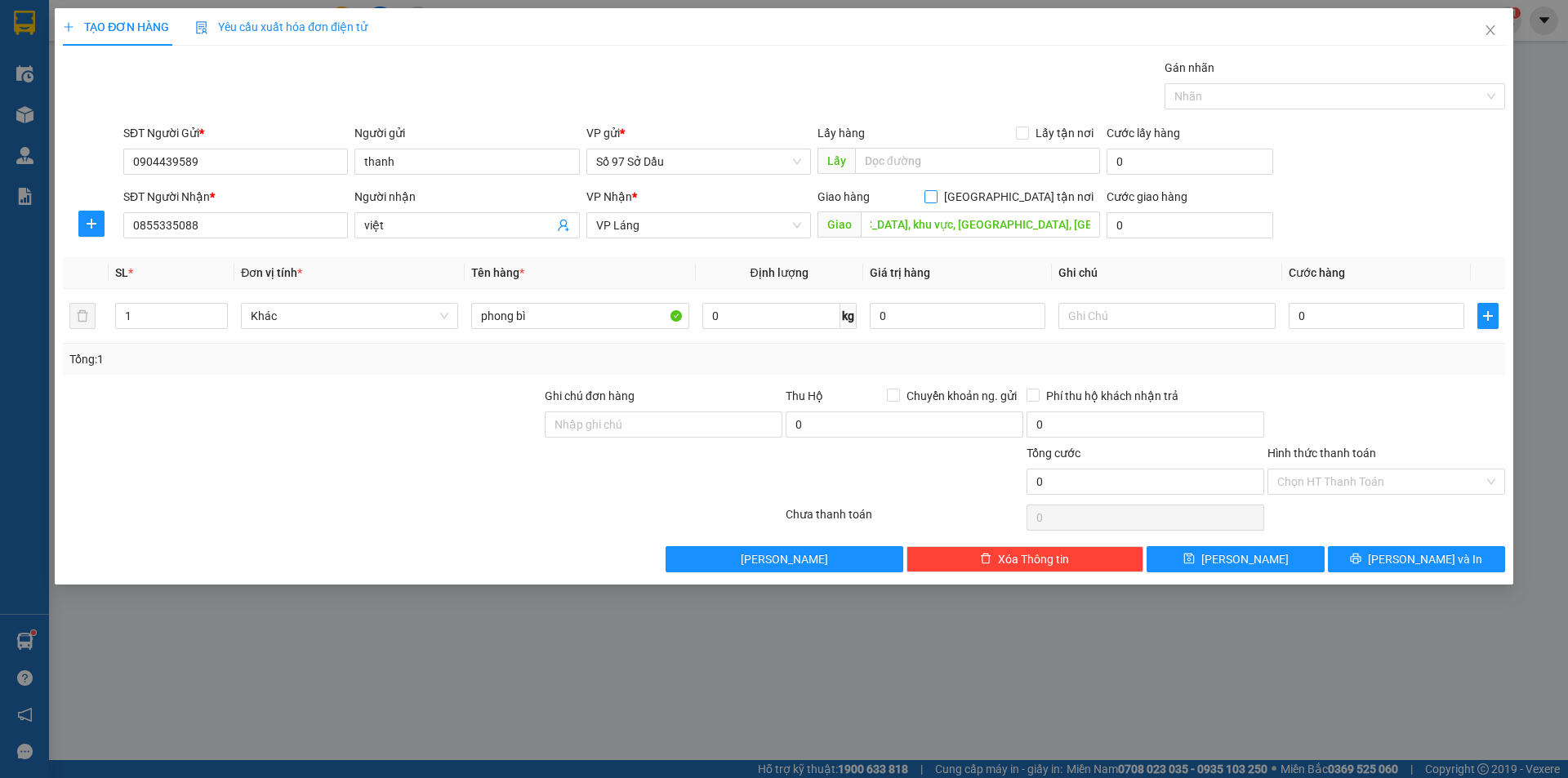
click at [936, 194] on input "[GEOGRAPHIC_DATA] tận nơi" at bounding box center [930, 196] width 11 height 11
checkbox input "true"
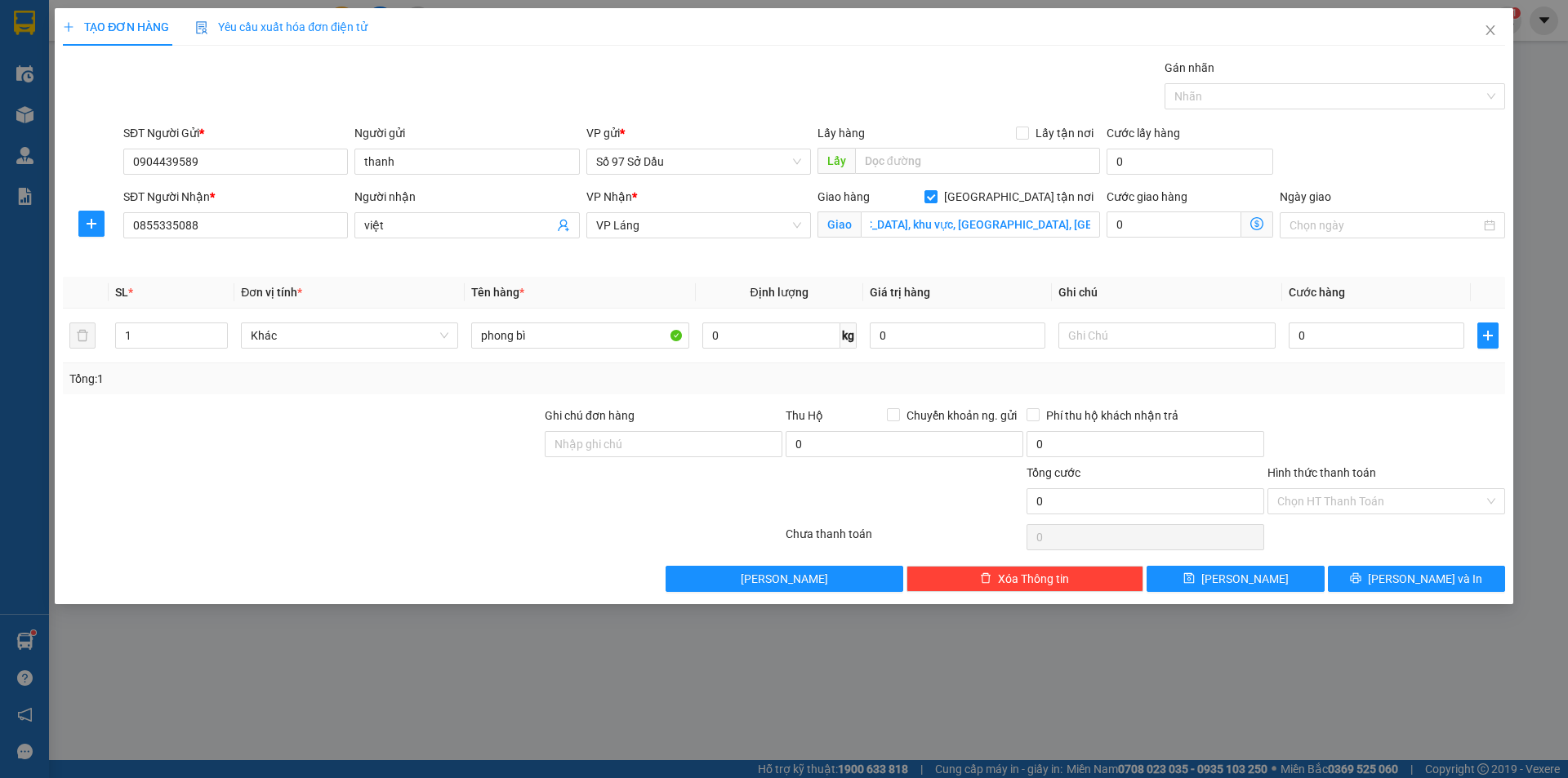
scroll to position [0, 0]
click at [1267, 227] on span at bounding box center [1257, 224] width 32 height 26
click at [1261, 226] on icon "dollar-circle" at bounding box center [1257, 224] width 13 height 13
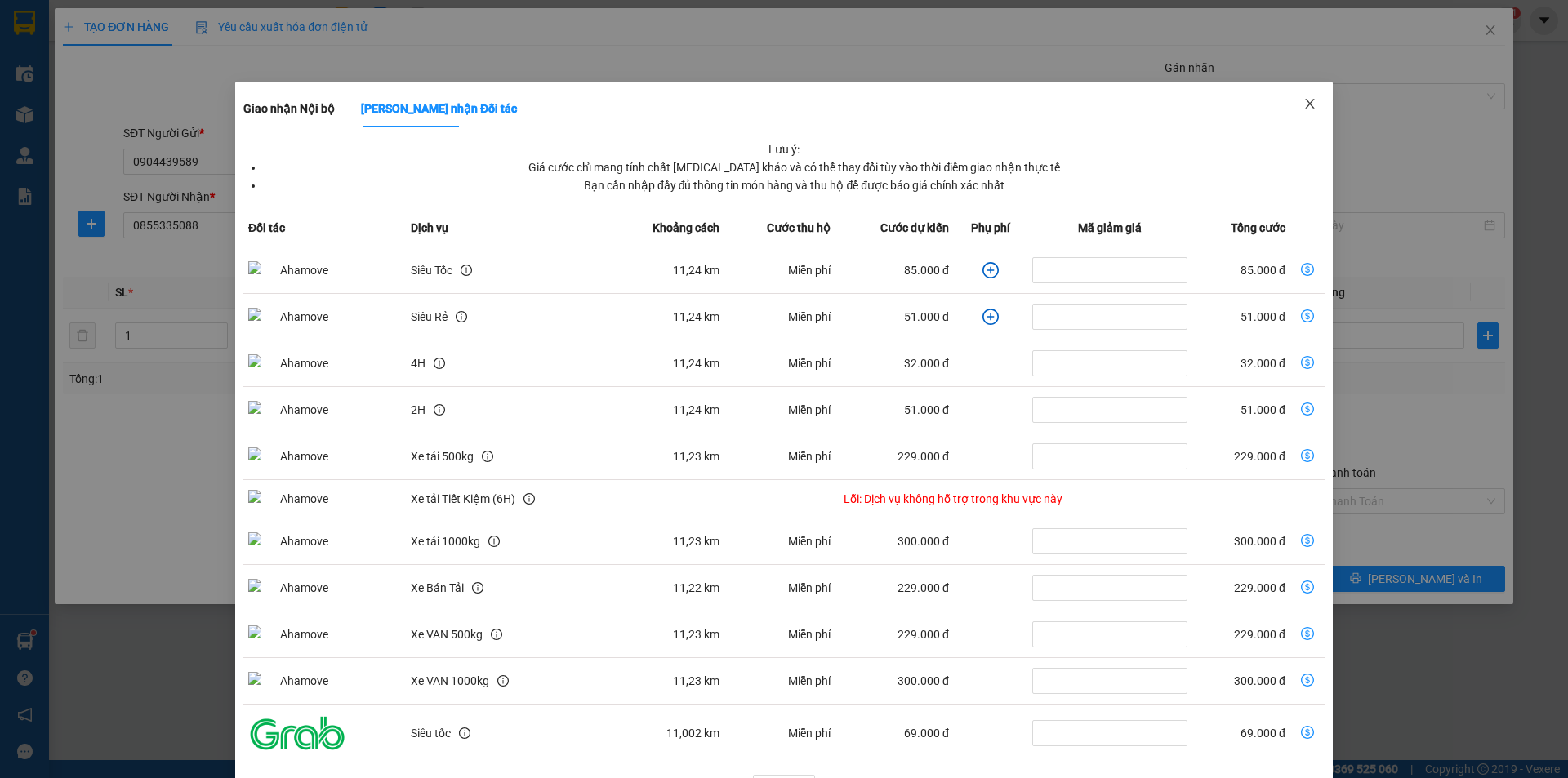
click at [1303, 100] on icon "close" at bounding box center [1310, 104] width 13 height 13
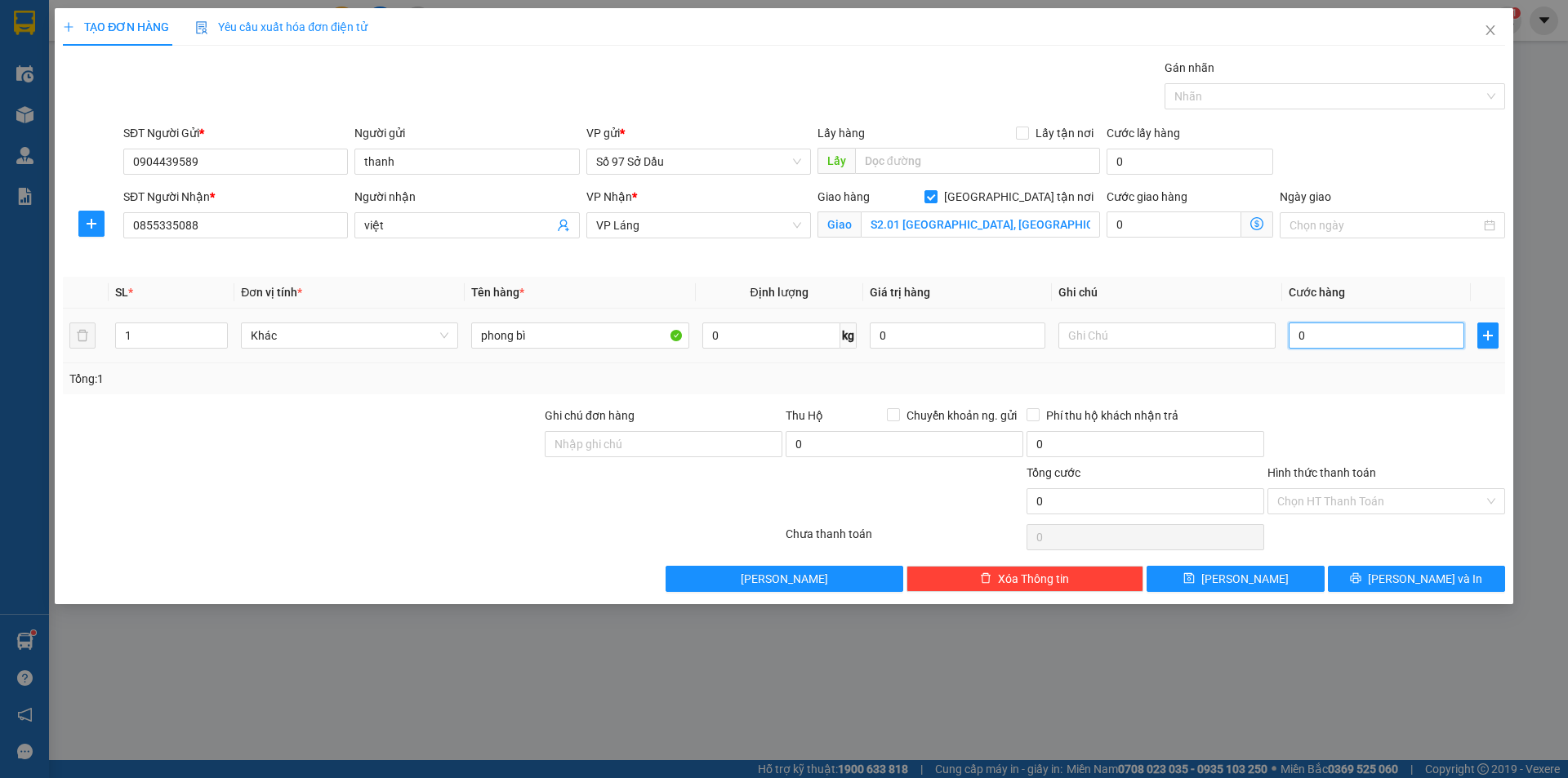
drag, startPoint x: 1331, startPoint y: 344, endPoint x: 1354, endPoint y: 308, distance: 42.7
click at [1331, 343] on input "0" at bounding box center [1376, 335] width 175 height 26
type input "1"
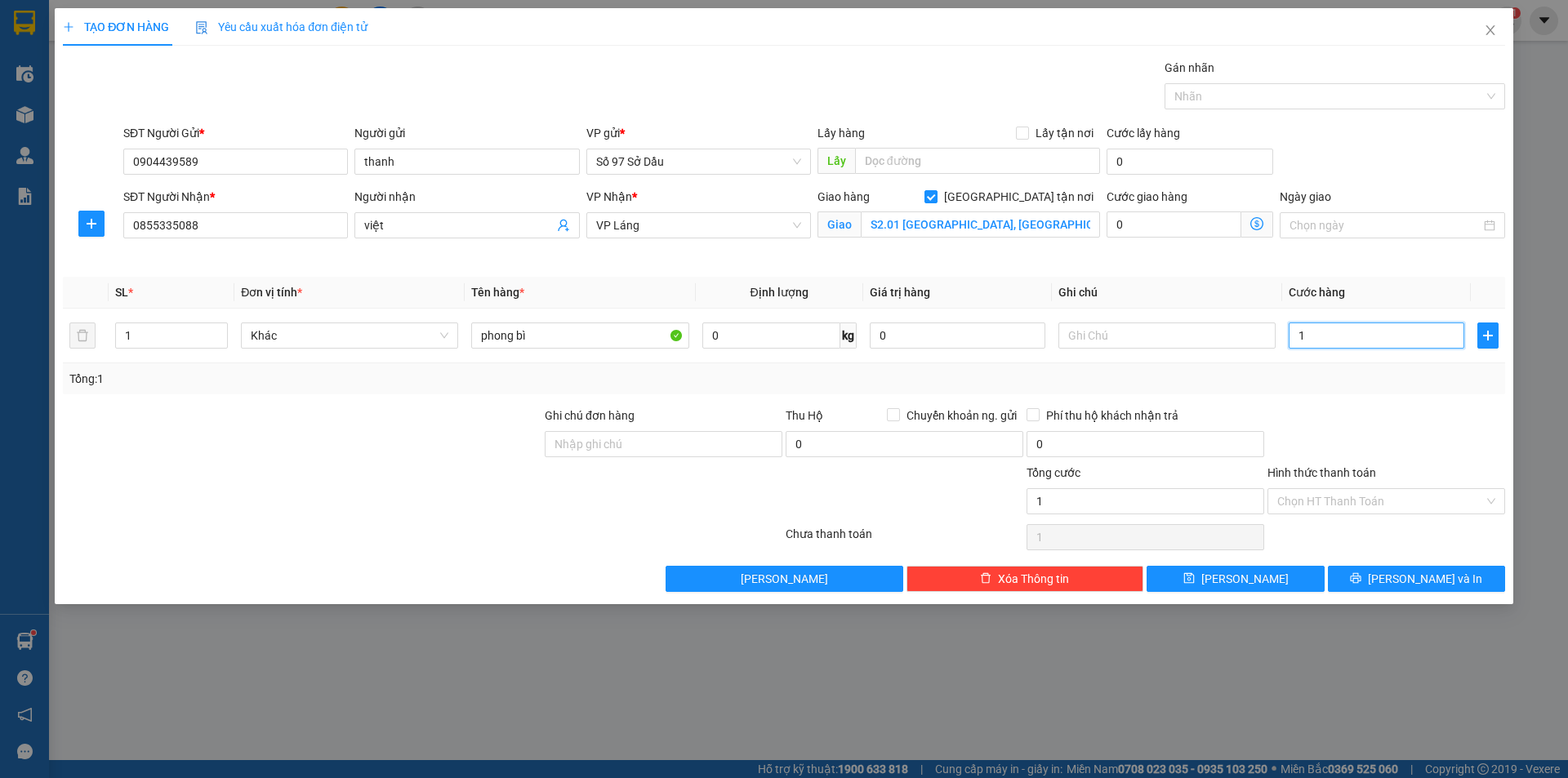
type input "13"
type input "130"
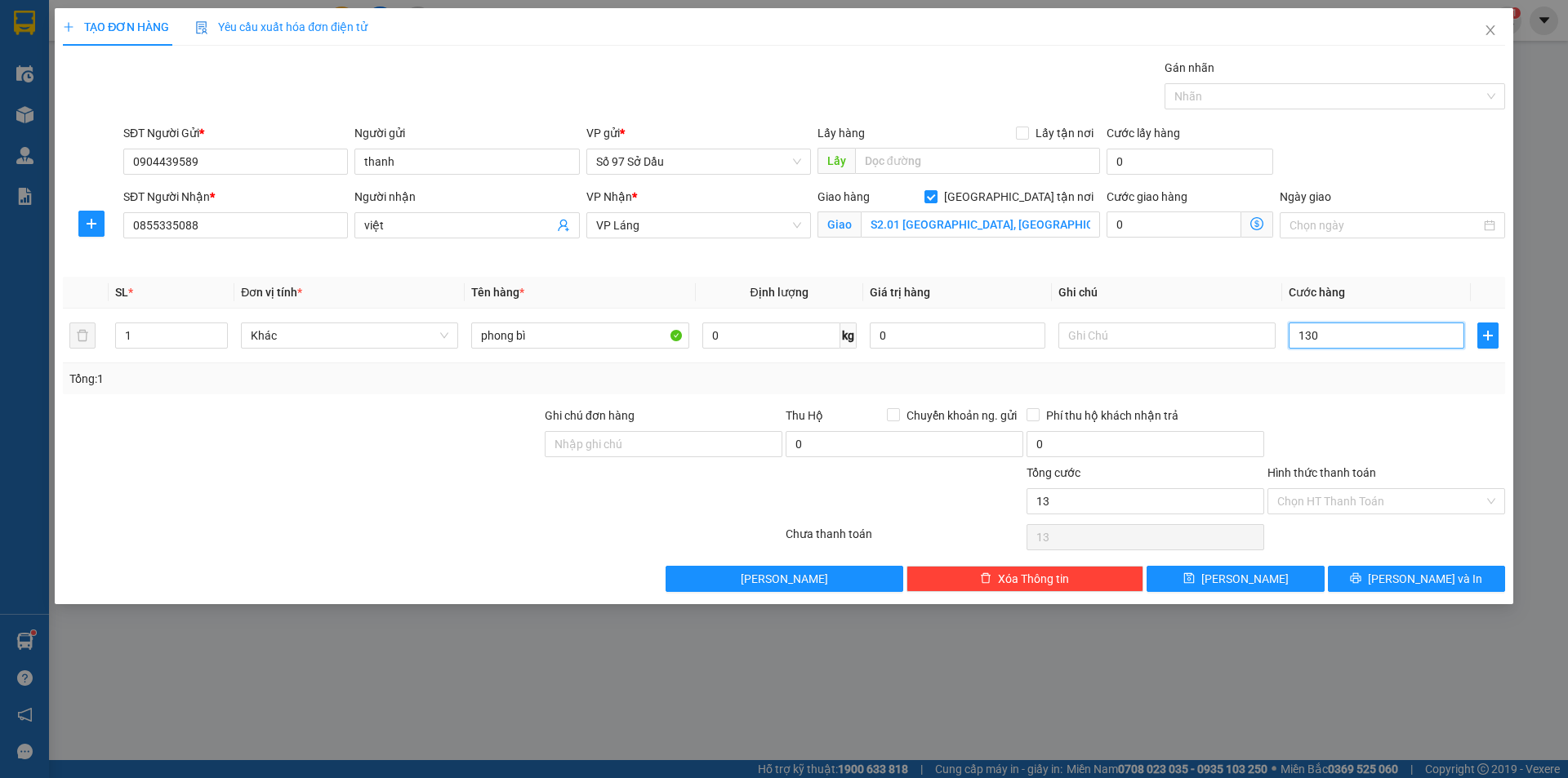
type input "130"
type input "1.300"
type input "13.000"
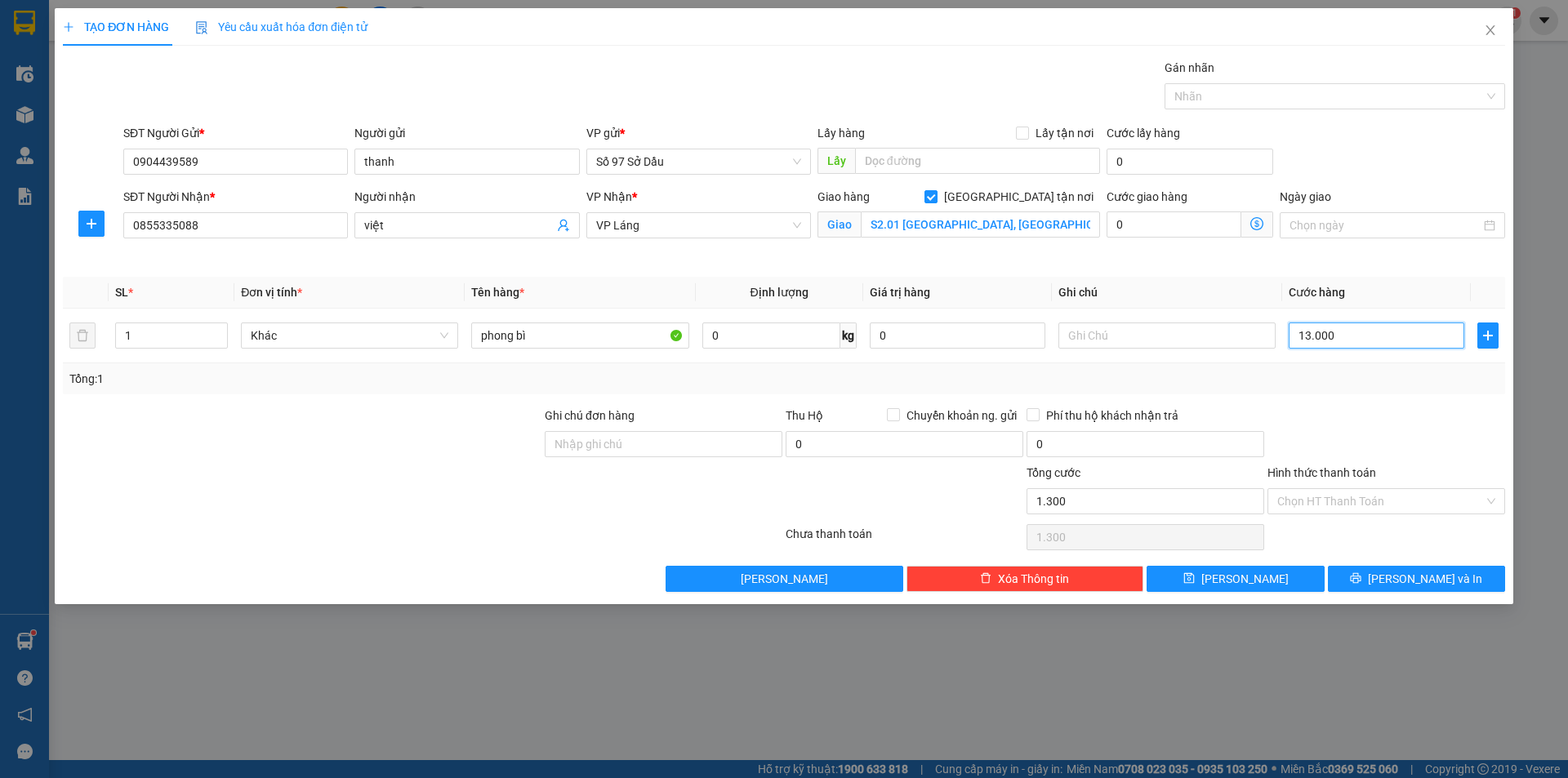
type input "13.000"
type input "130.000"
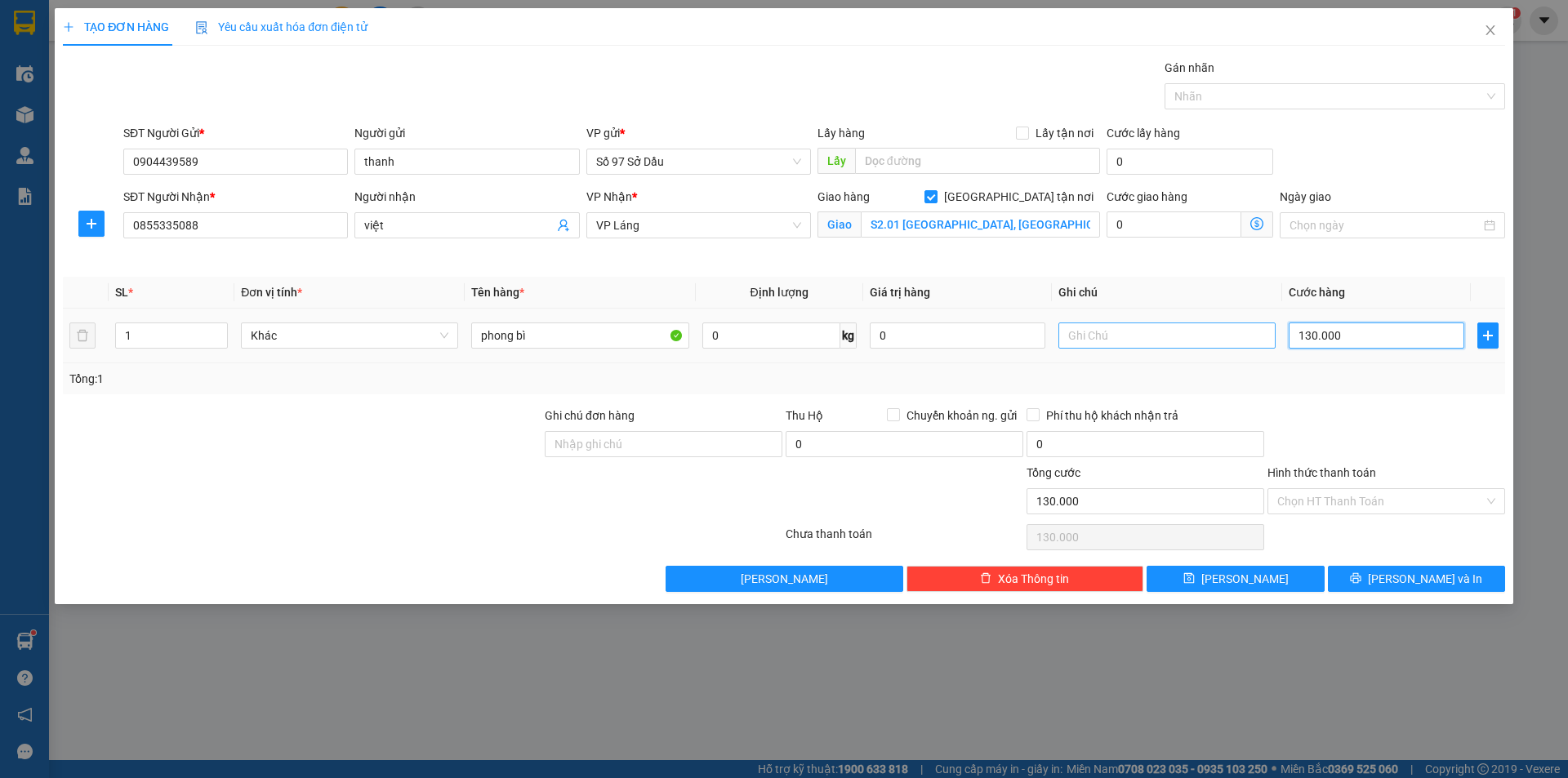
type input "130.000"
click at [1374, 575] on button "[PERSON_NAME] và In" at bounding box center [1416, 579] width 177 height 26
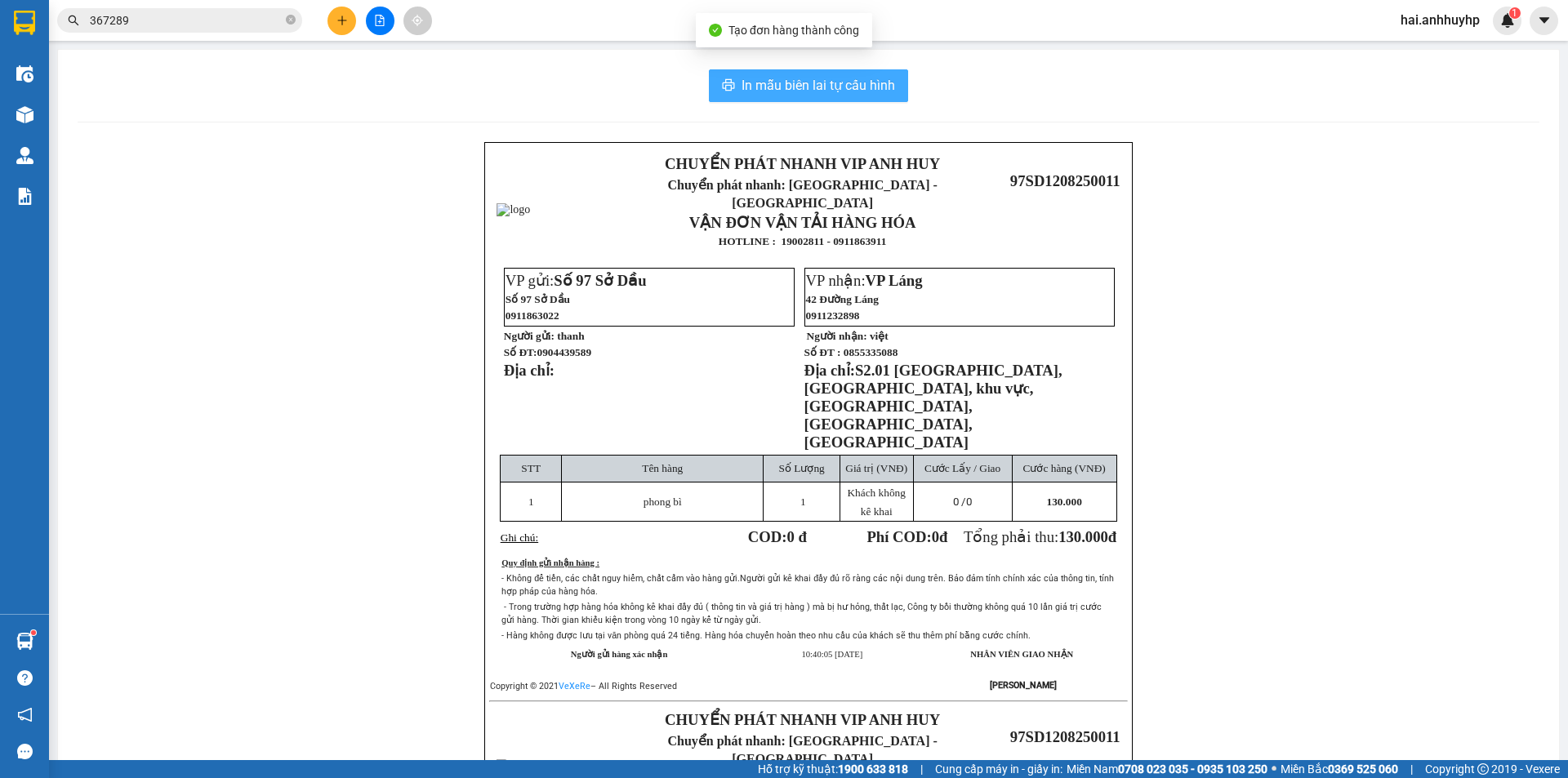
click at [816, 89] on span "In mẫu biên lai tự cấu hình" at bounding box center [818, 86] width 154 height 21
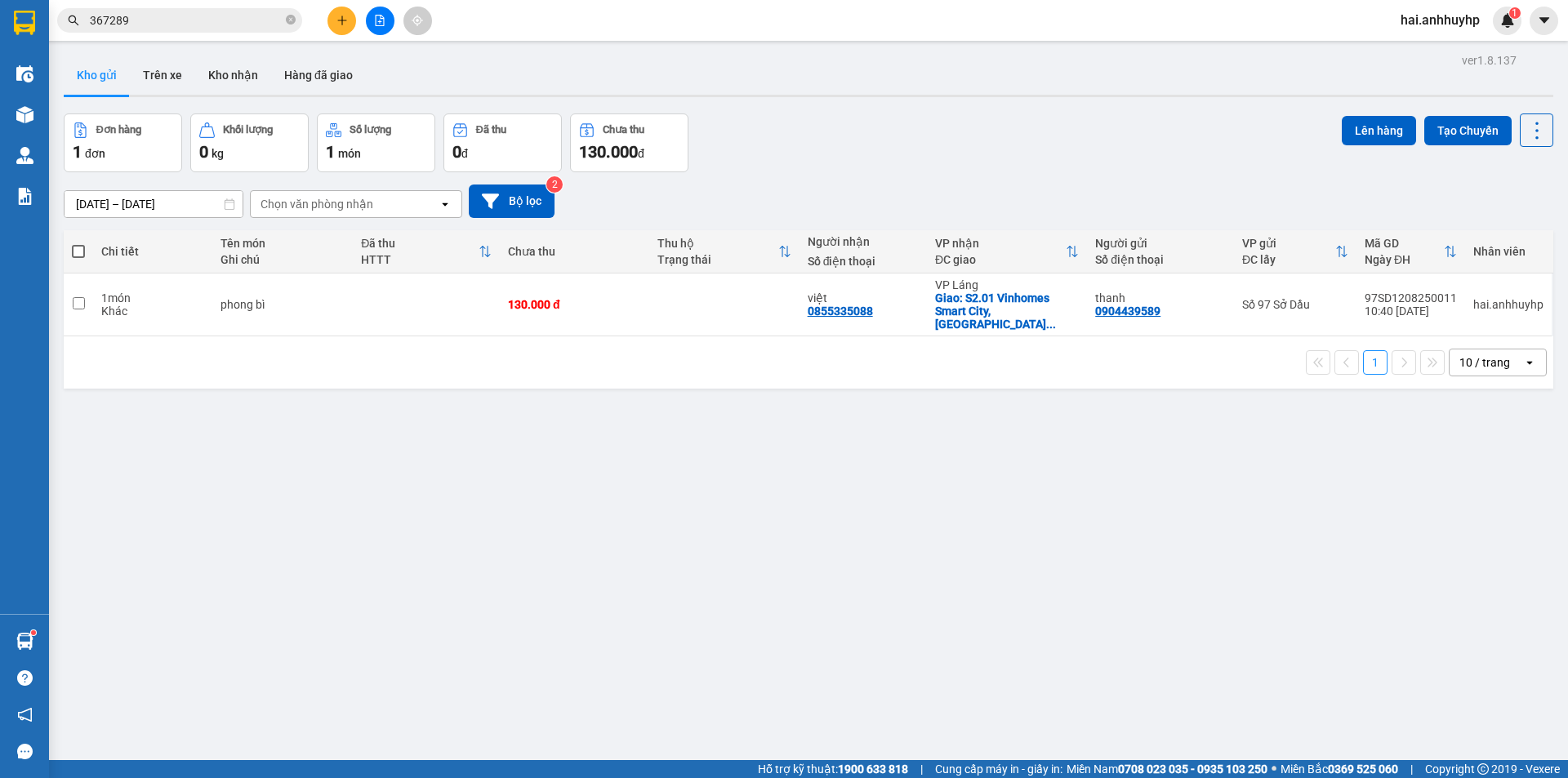
click at [197, 20] on input "367289" at bounding box center [186, 20] width 193 height 18
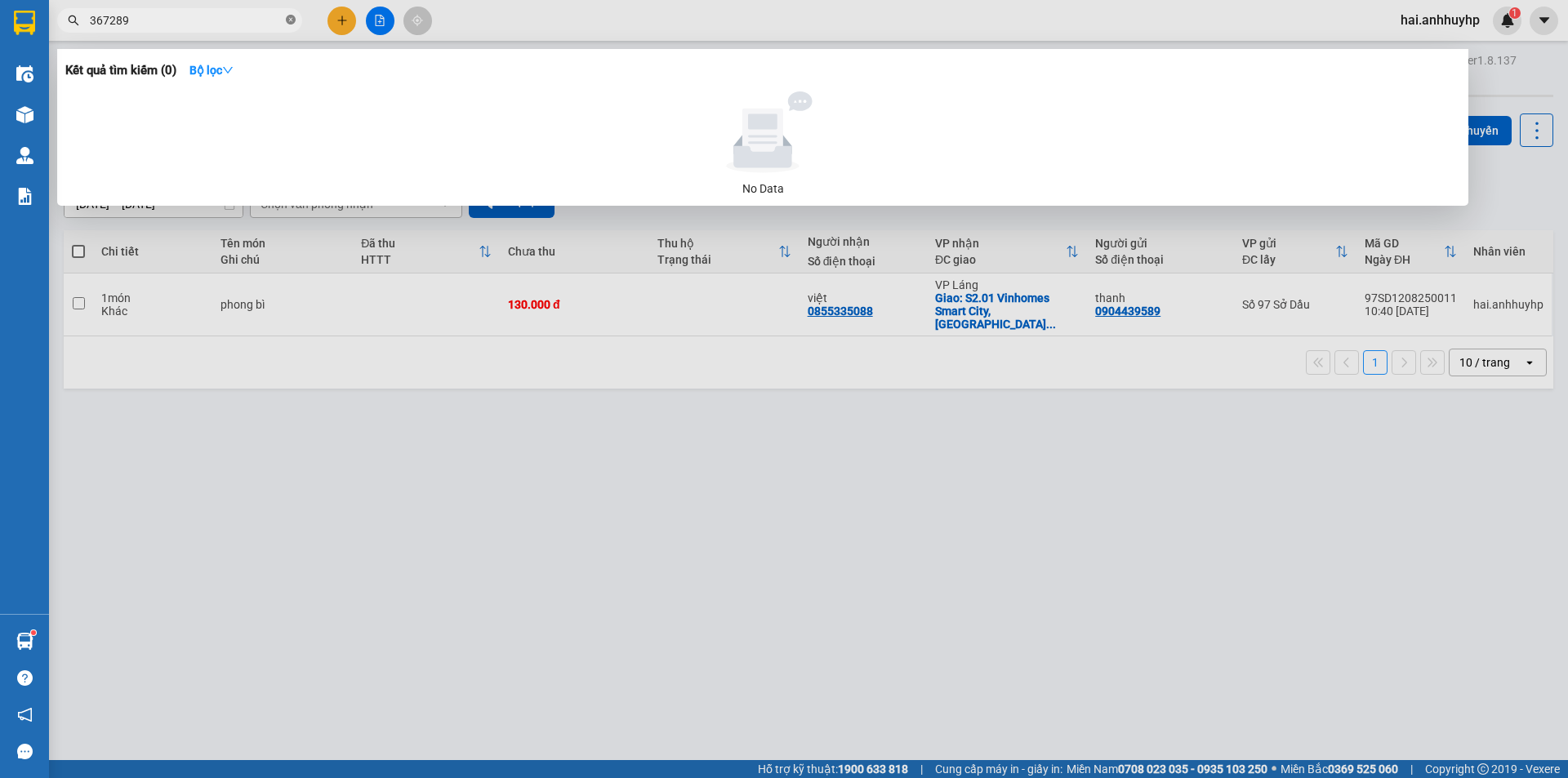
click at [291, 22] on icon "close-circle" at bounding box center [290, 20] width 9 height 9
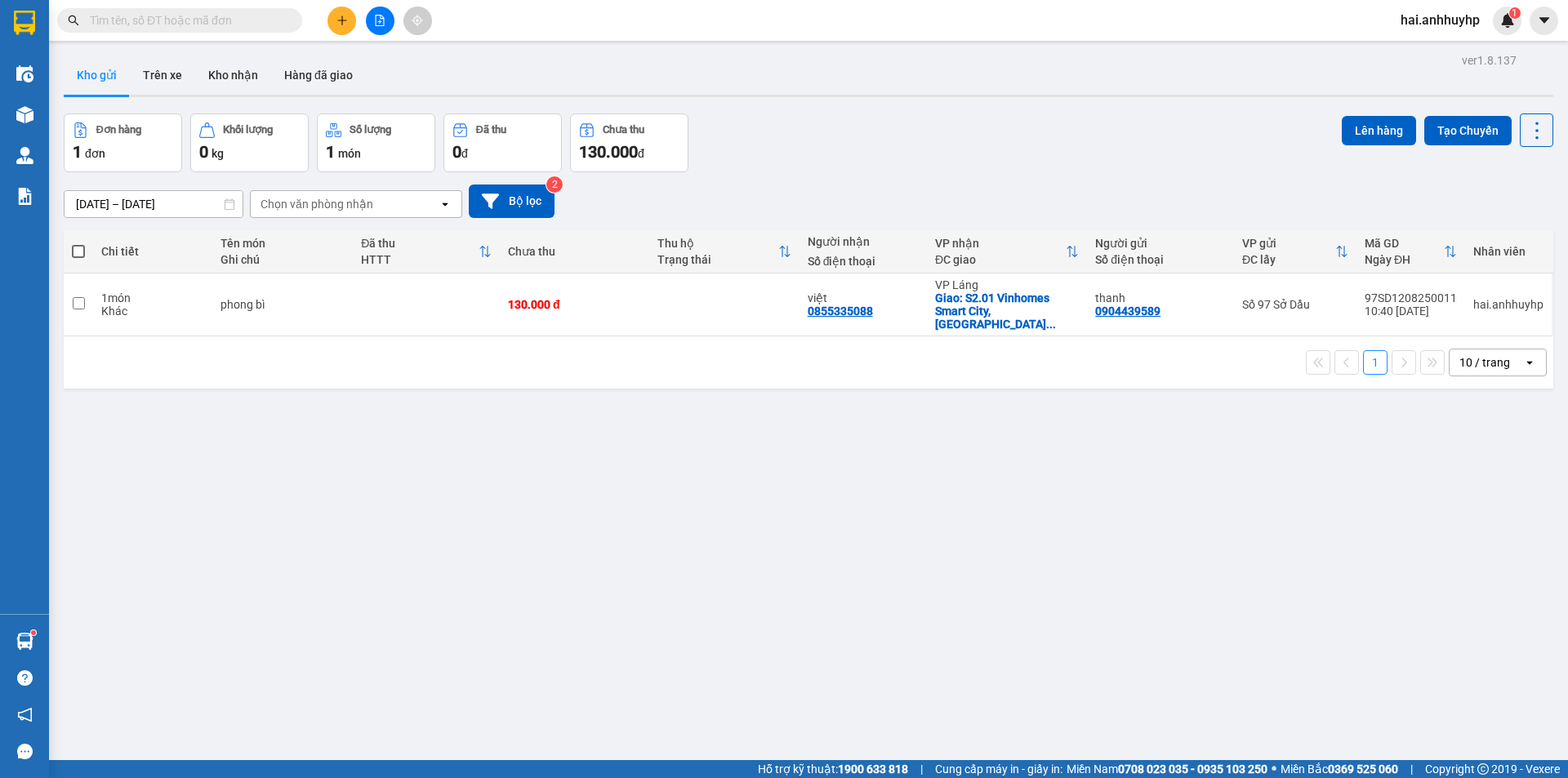
paste input "300199"
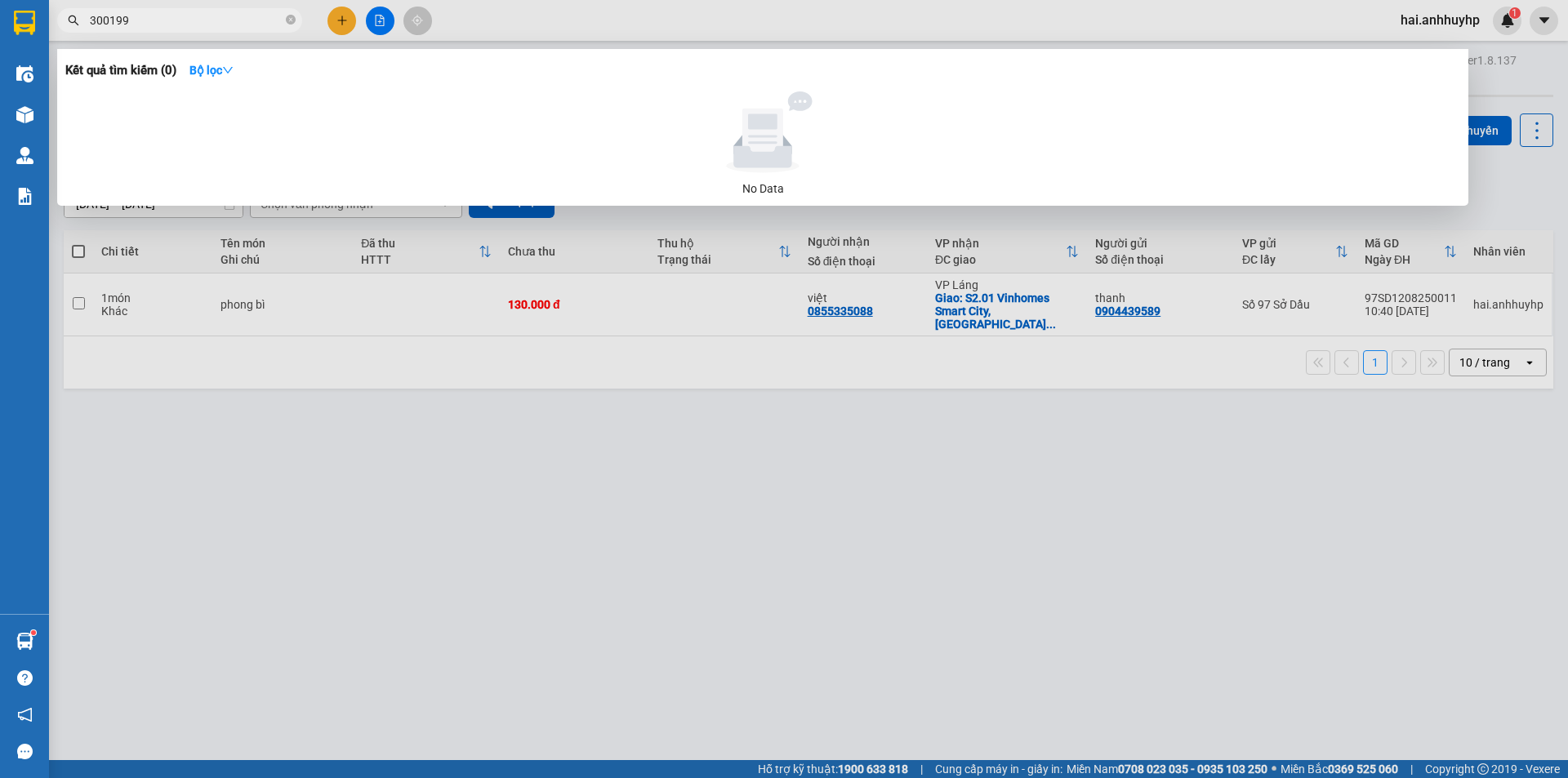
type input "300199"
